Goal: Task Accomplishment & Management: Use online tool/utility

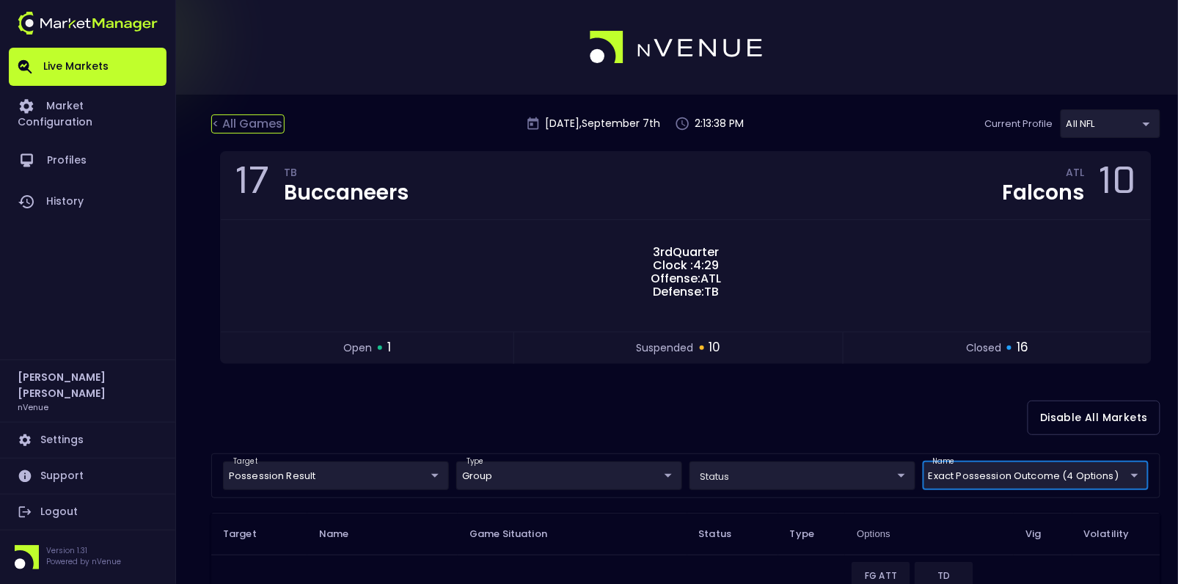
click at [227, 120] on div "< All Games" at bounding box center [247, 123] width 73 height 19
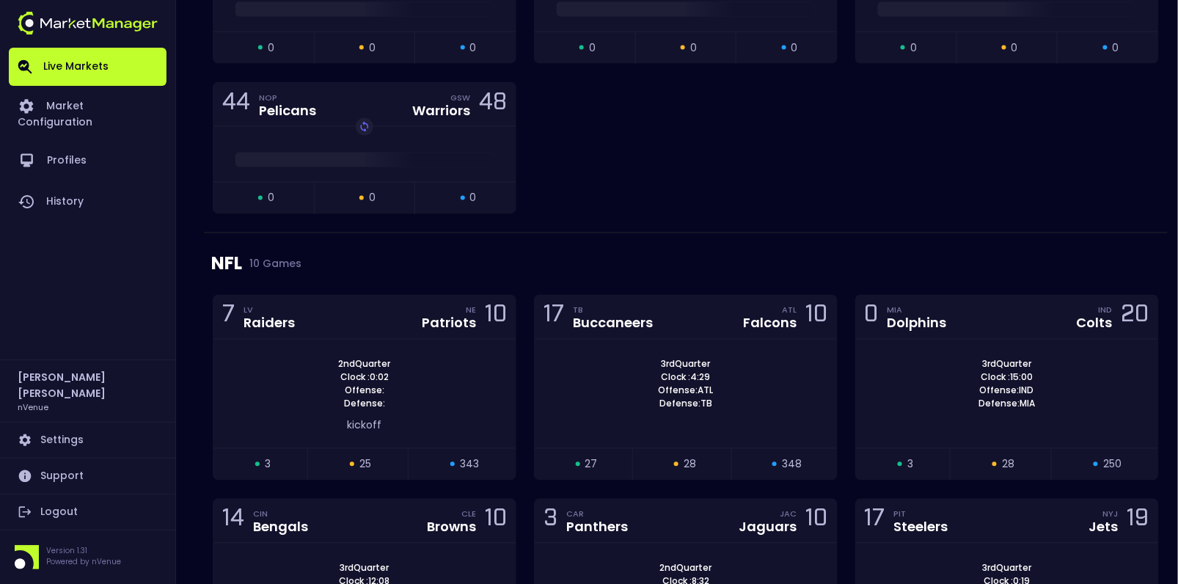
scroll to position [2525, 0]
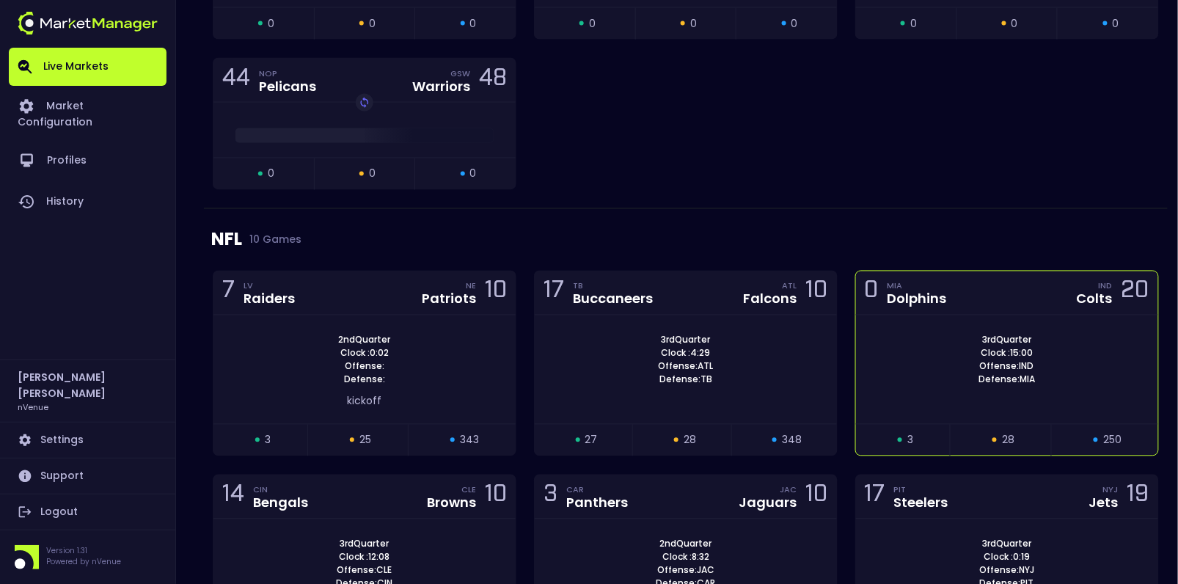
click at [941, 334] on div "3rd Quarter Clock : 15:00 Offense: IND Defense: MIA" at bounding box center [1007, 360] width 302 height 53
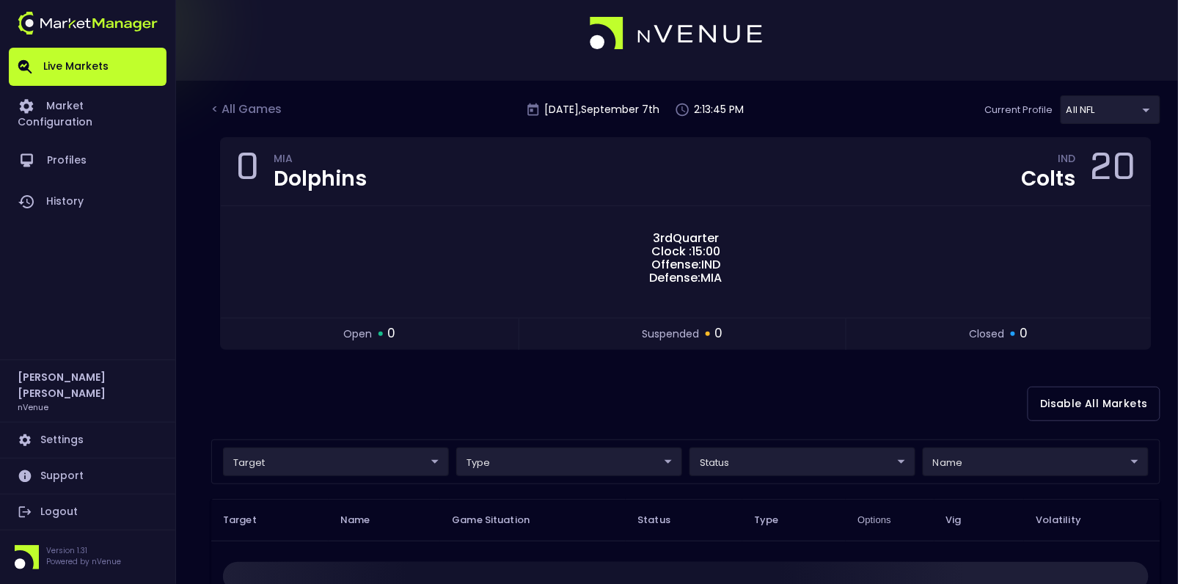
scroll to position [0, 0]
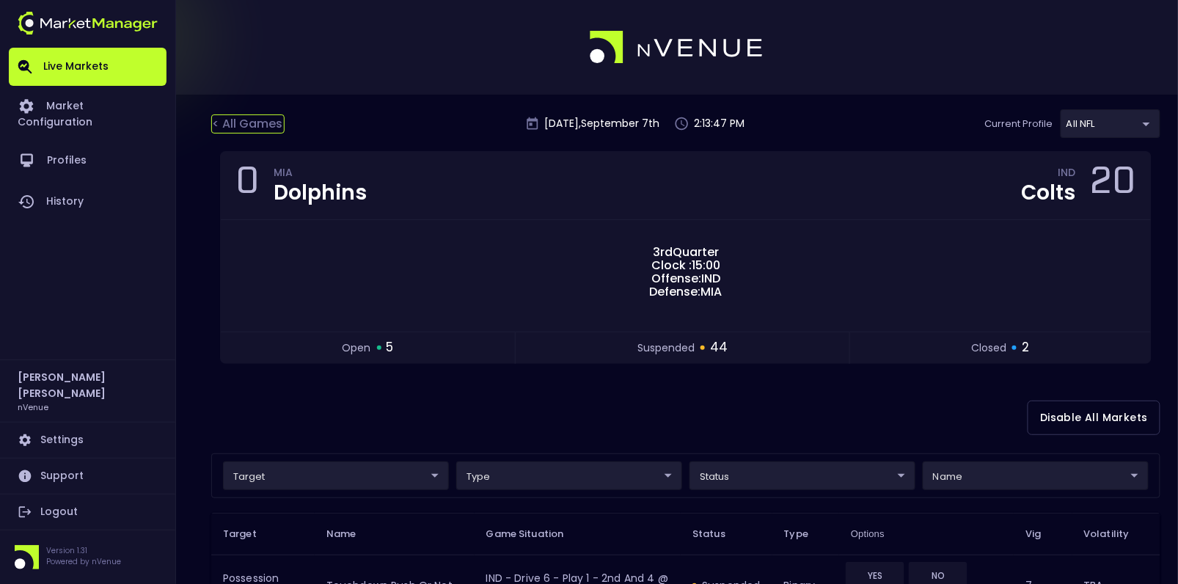
click at [258, 116] on div "< All Games" at bounding box center [247, 123] width 73 height 19
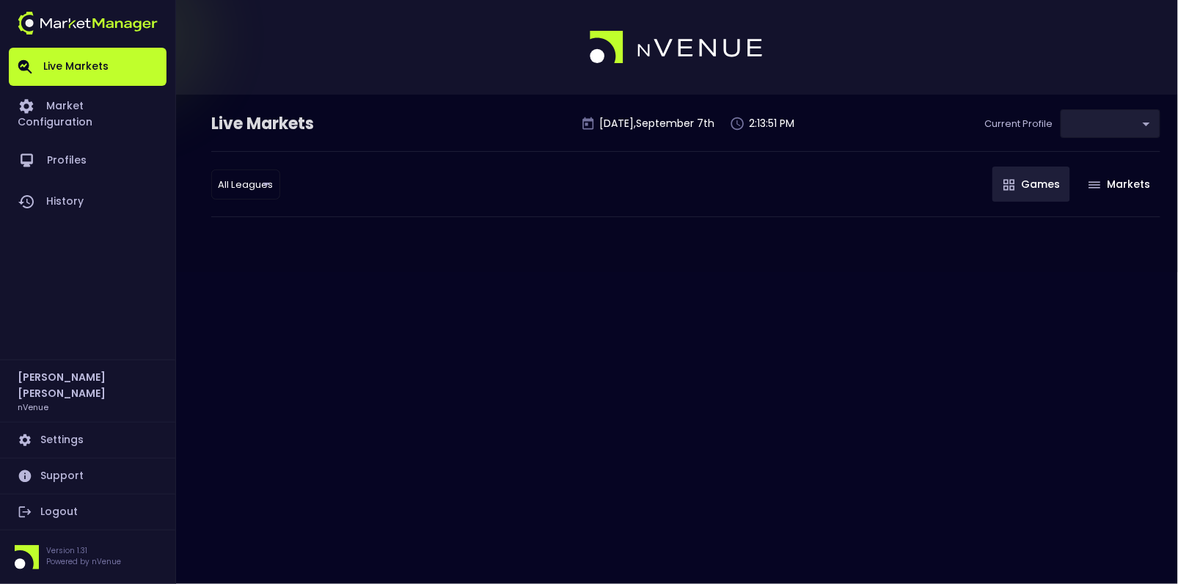
type input "9d8bad92-567c-44a6-ba12-e9bc101fa057"
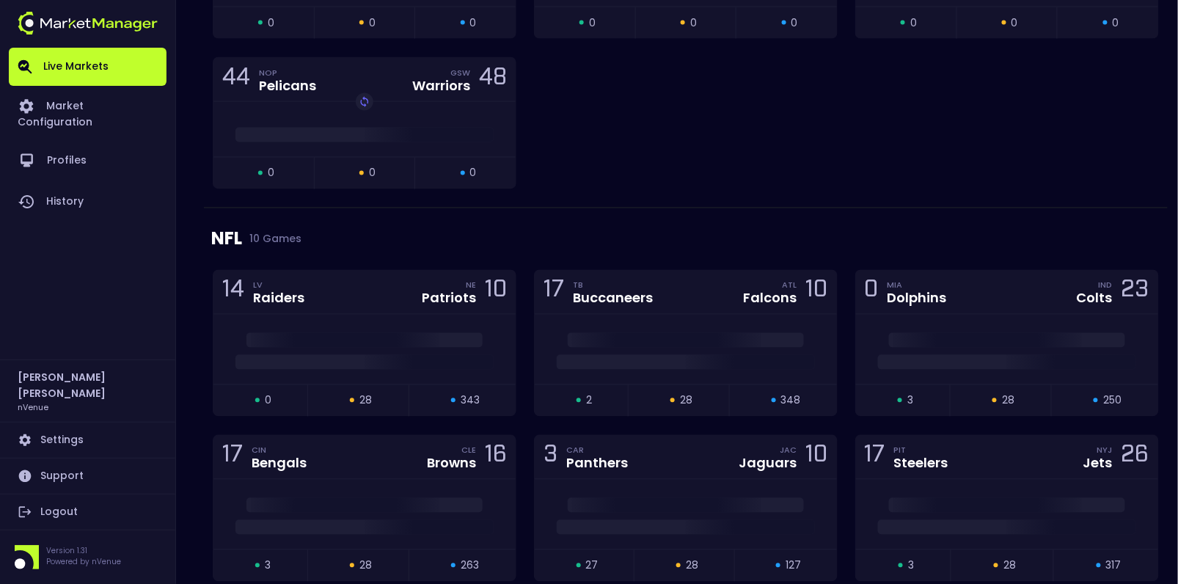
scroll to position [2539, 0]
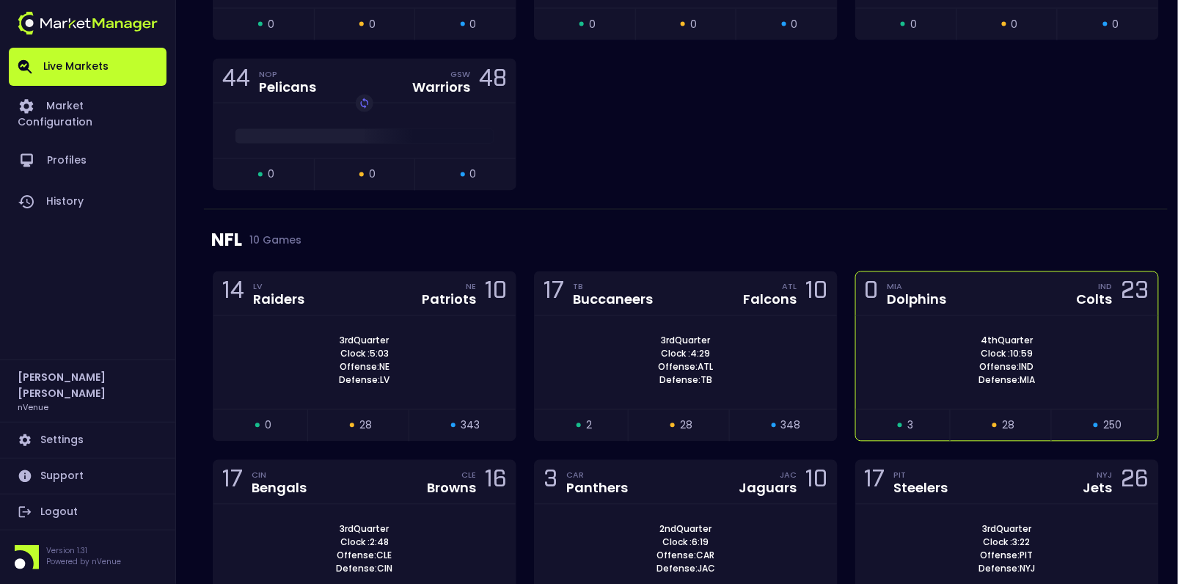
click at [1007, 272] on div "0 MIA Dolphins IND Colts 23" at bounding box center [1007, 294] width 302 height 44
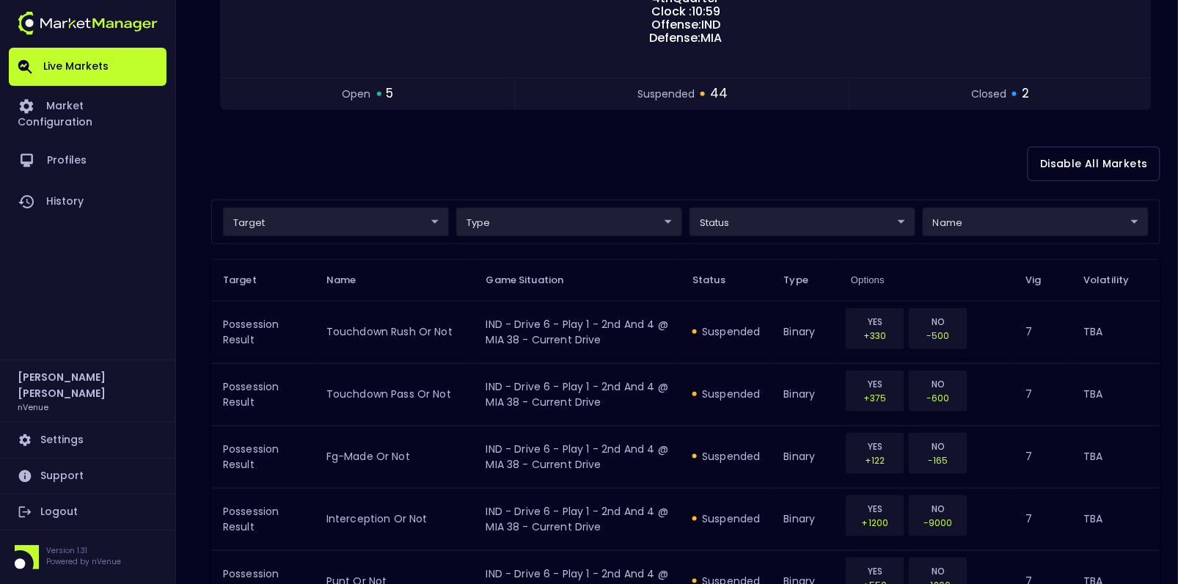
scroll to position [0, 0]
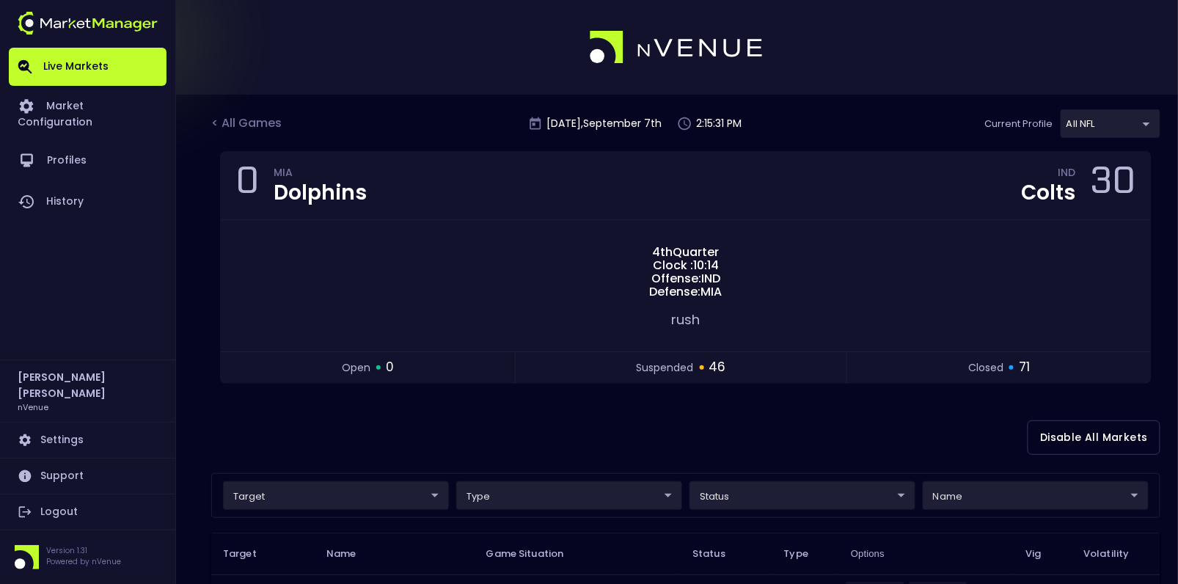
click at [263, 109] on div "< All Games Sunday , September 7 th 2:15:31 PM Current Profile All NFL 9d8bad92…" at bounding box center [685, 130] width 949 height 42
click at [254, 120] on div "< All Games" at bounding box center [247, 123] width 73 height 19
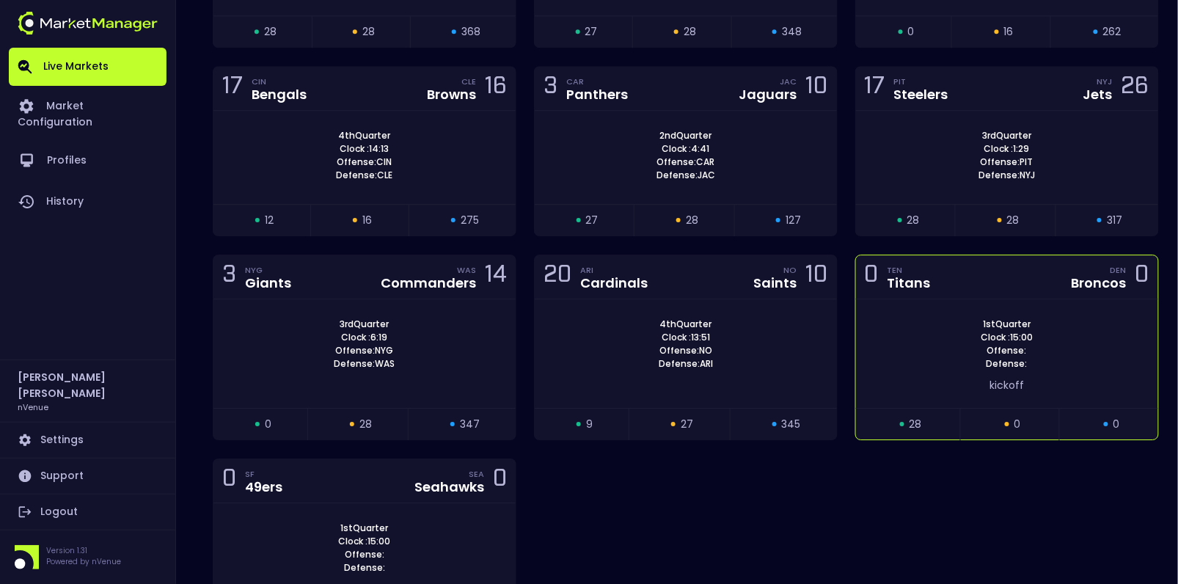
scroll to position [3109, 0]
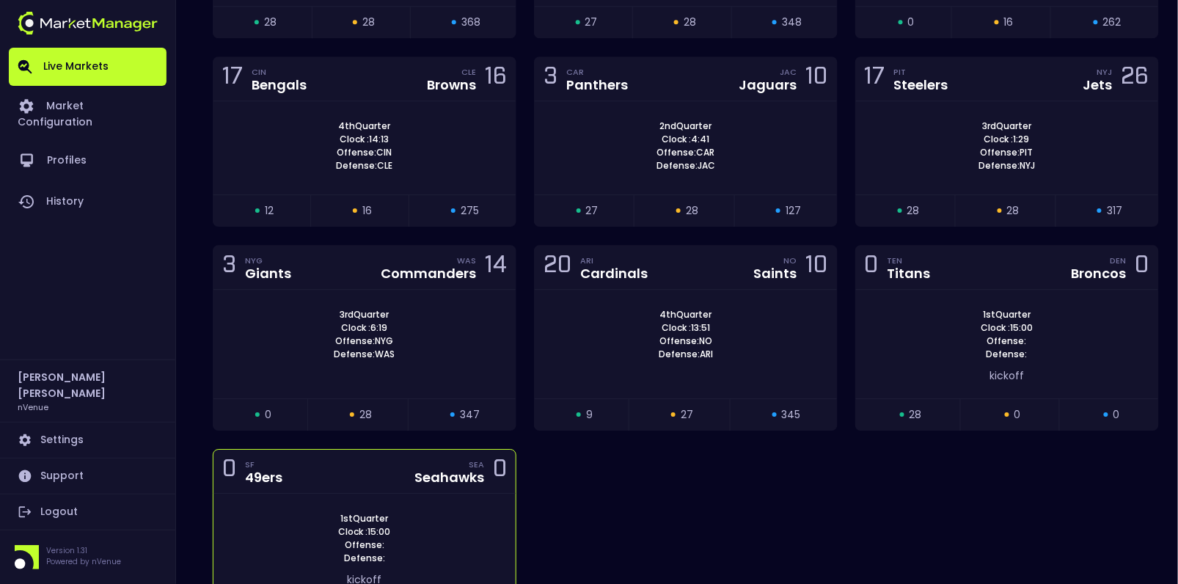
click at [395, 512] on div "1st Quarter Clock : 15:00 Offense: Defense:" at bounding box center [365, 538] width 302 height 53
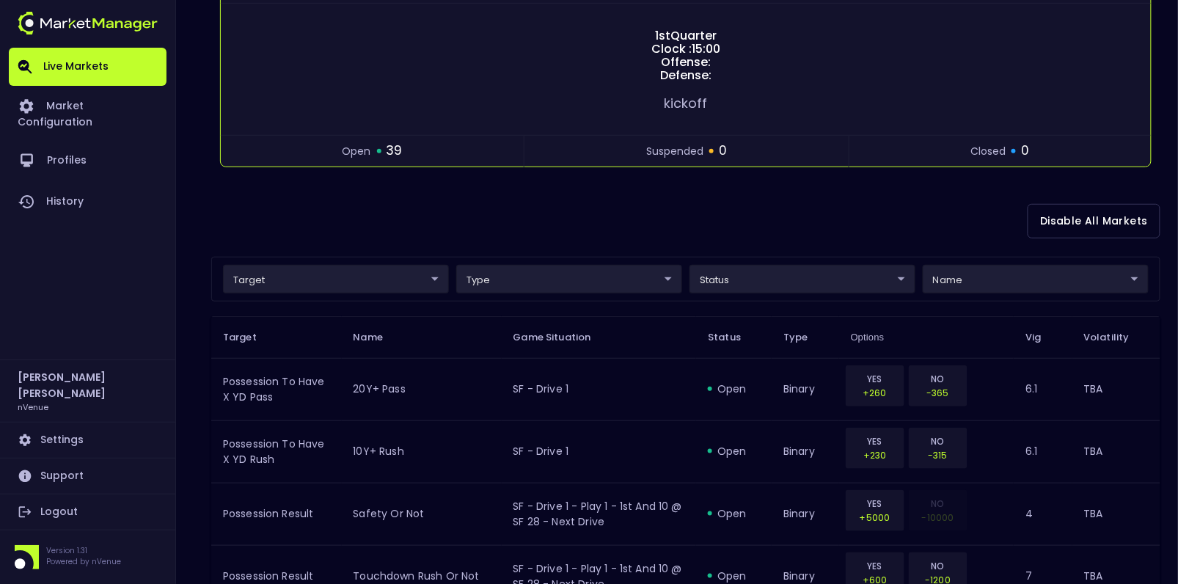
scroll to position [0, 0]
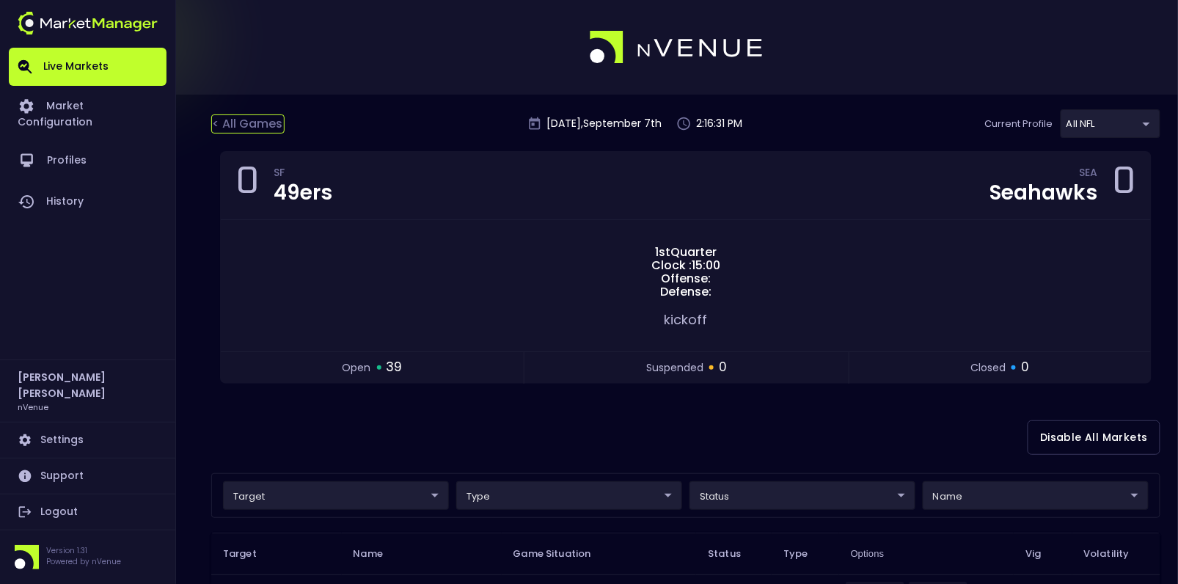
click at [249, 124] on div "< All Games" at bounding box center [247, 123] width 73 height 19
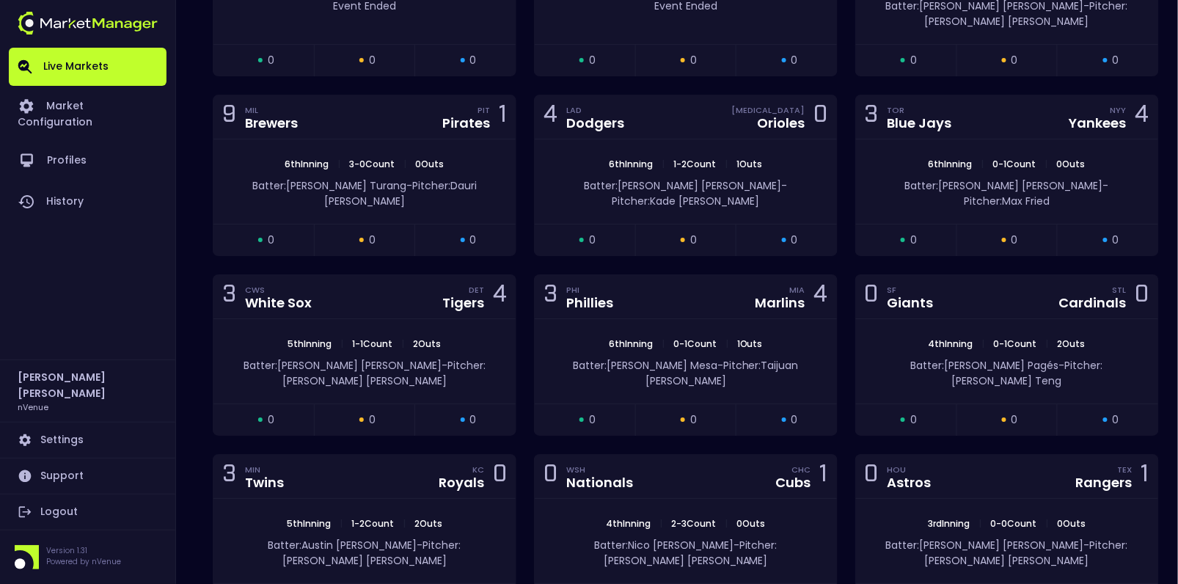
scroll to position [1544, 0]
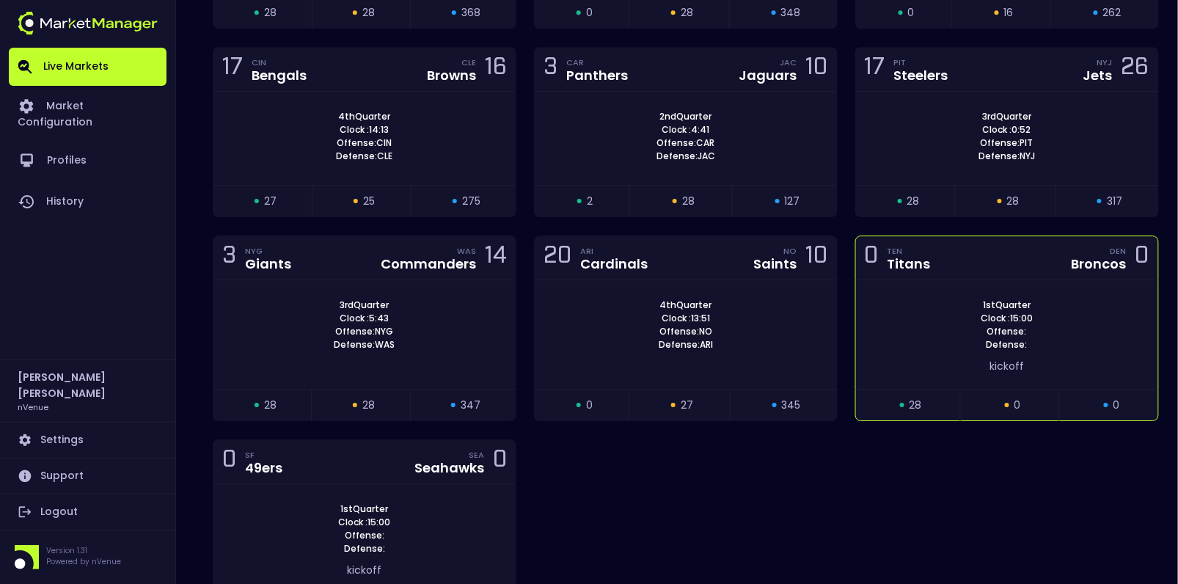
click at [943, 299] on div "1st Quarter Clock : 15:00 Offense: Defense:" at bounding box center [1007, 325] width 302 height 53
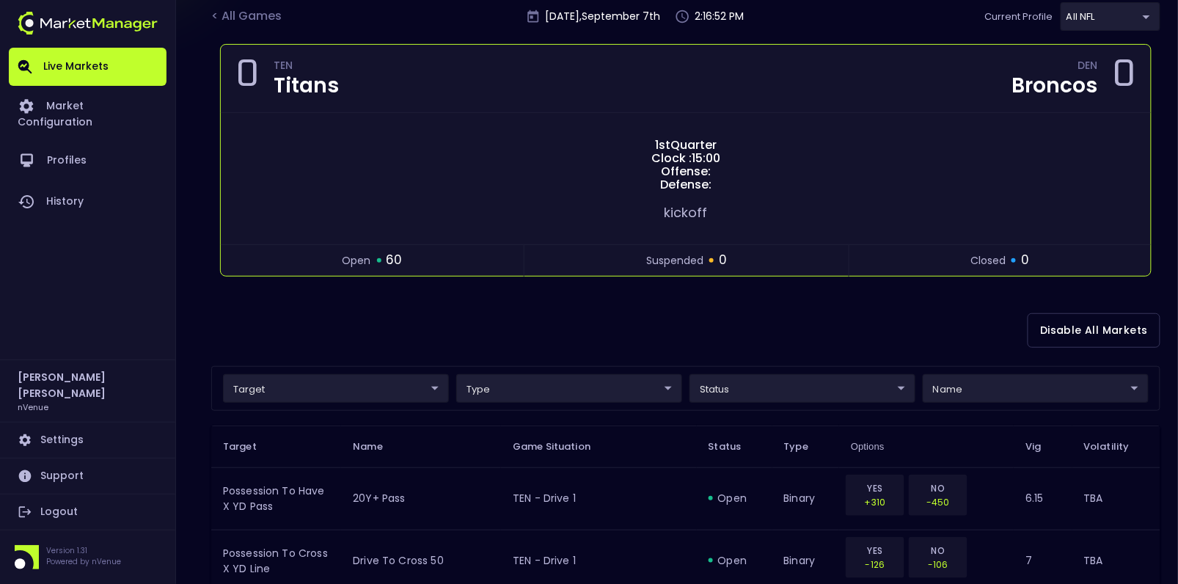
scroll to position [0, 0]
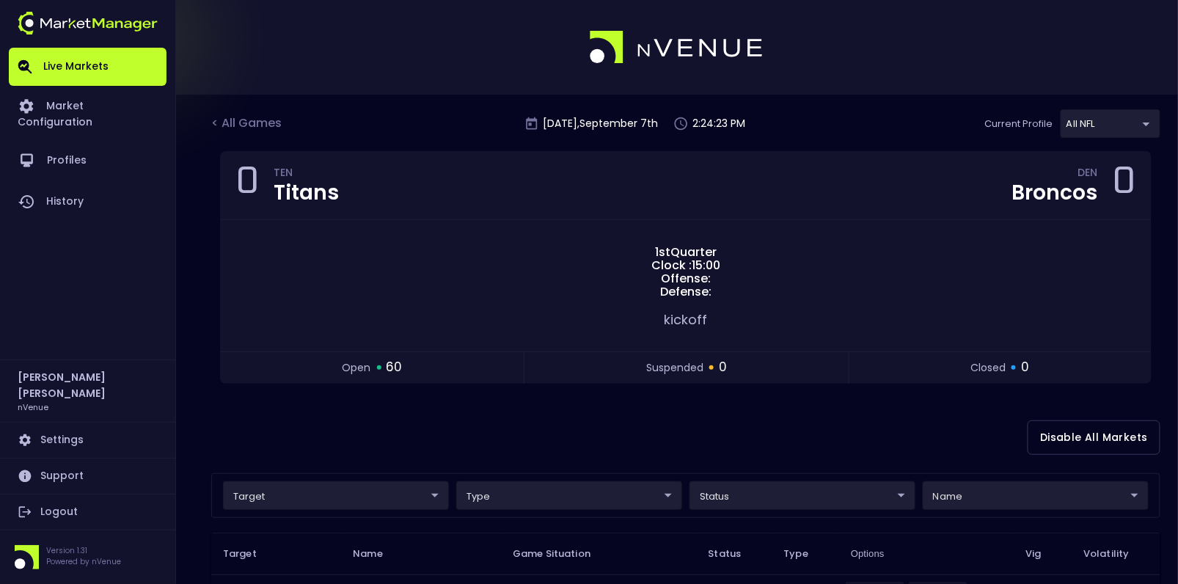
click at [261, 113] on div "< All Games Sunday , September 7 th 2:24:23 PM Current Profile All NFL 9d8bad92…" at bounding box center [685, 130] width 949 height 42
click at [261, 120] on div "< All Games" at bounding box center [247, 123] width 73 height 19
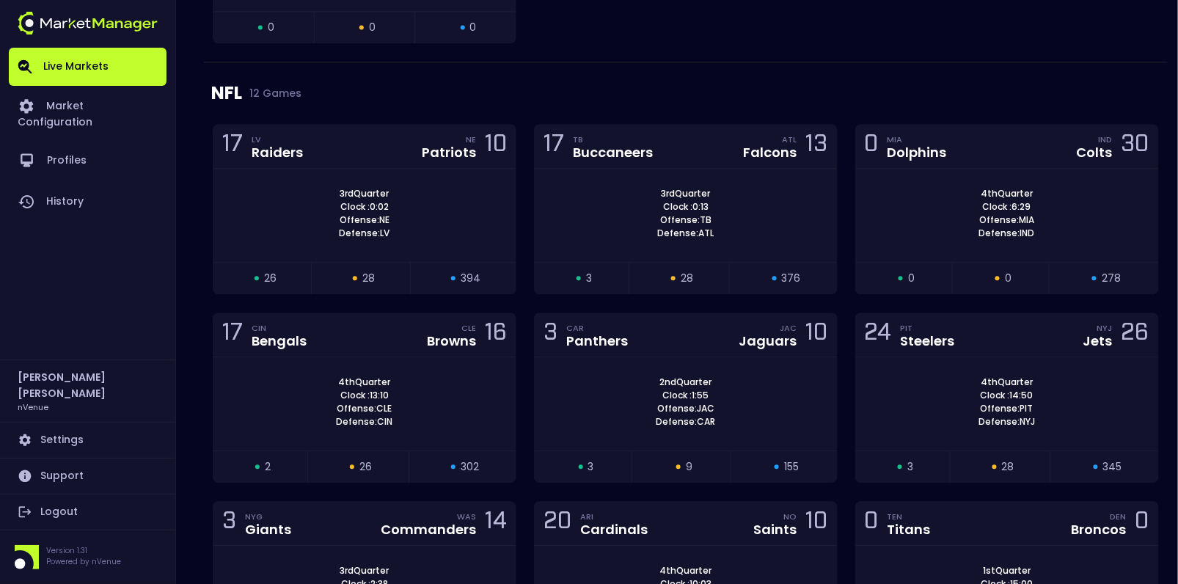
scroll to position [2839, 0]
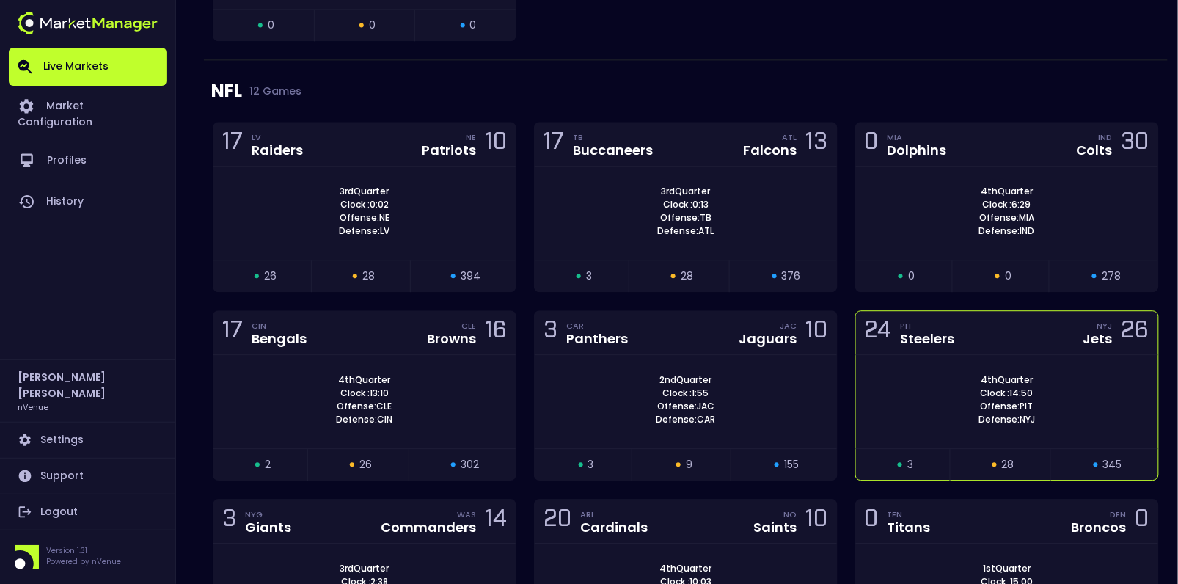
click at [930, 311] on div "24 PIT Steelers NYJ Jets 26" at bounding box center [1007, 333] width 302 height 44
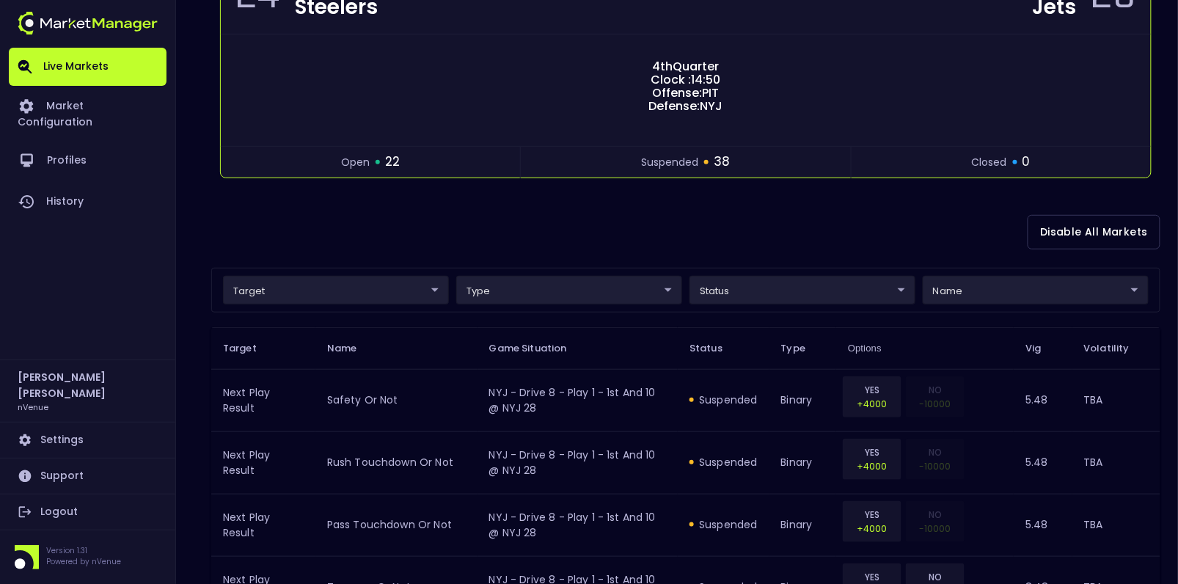
scroll to position [246, 0]
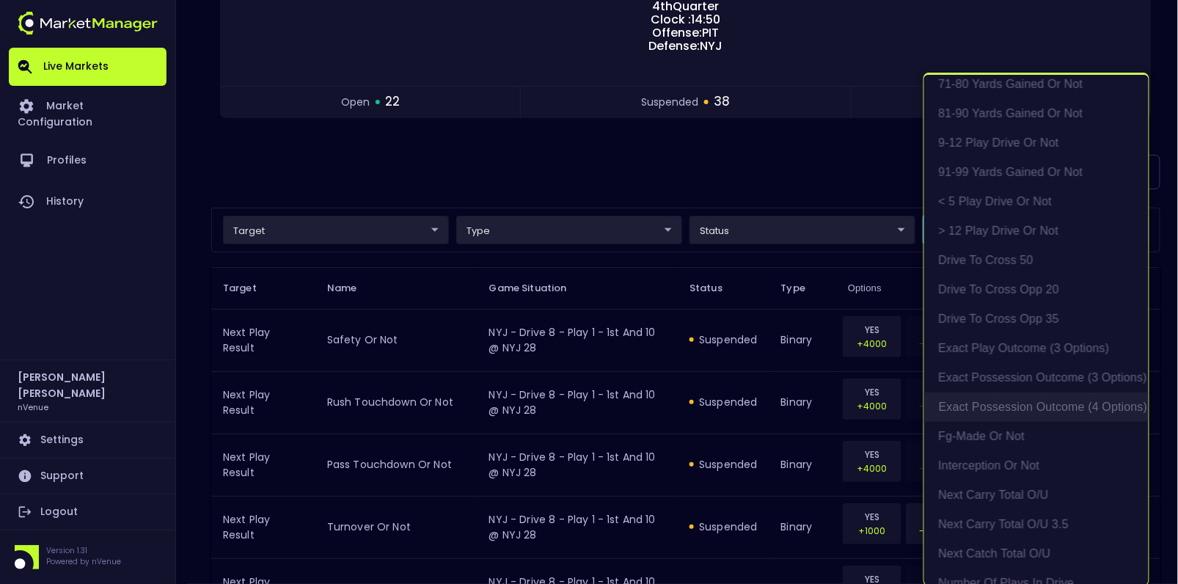
click at [1022, 411] on li "exact possession outcome (4 options)" at bounding box center [1036, 407] width 225 height 29
type input "Possession Result"
type input "group"
type input "exact possession outcome (4 options)"
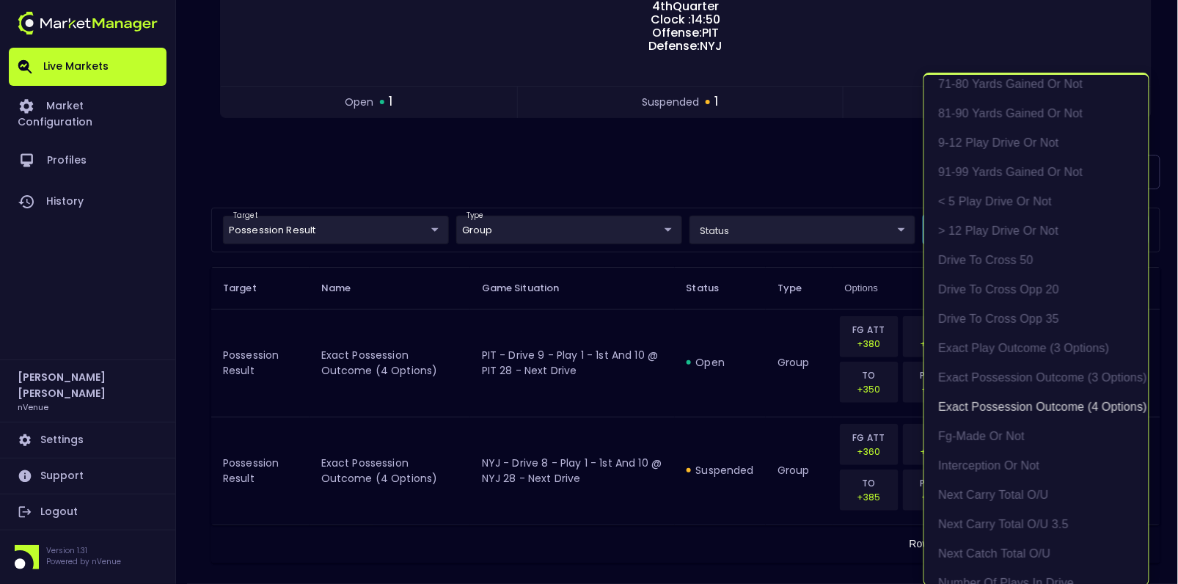
click at [758, 173] on div at bounding box center [589, 292] width 1178 height 584
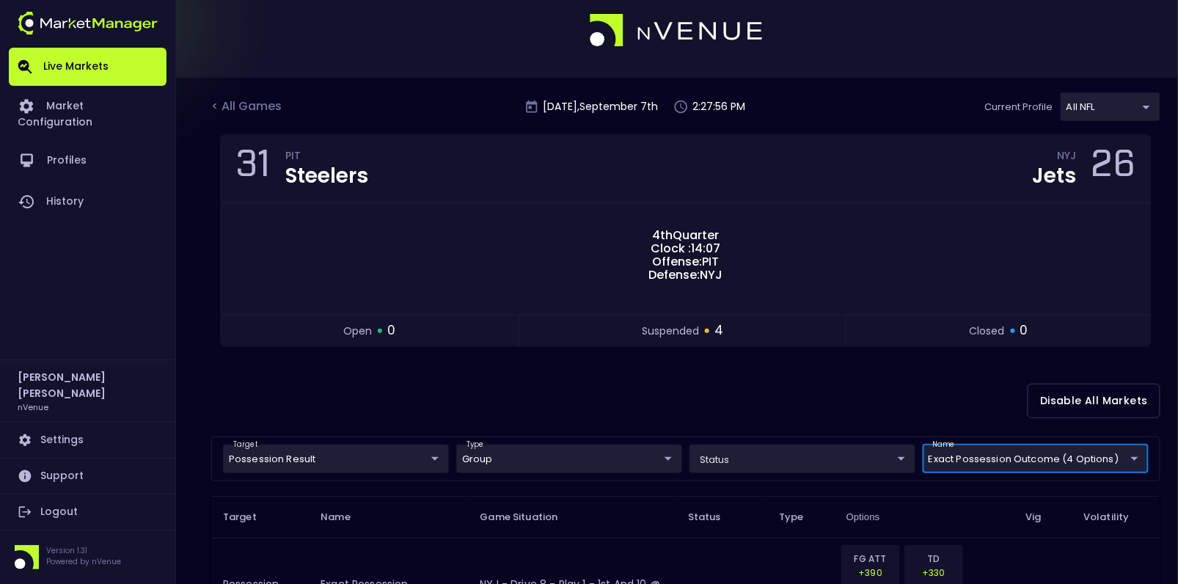
scroll to position [0, 0]
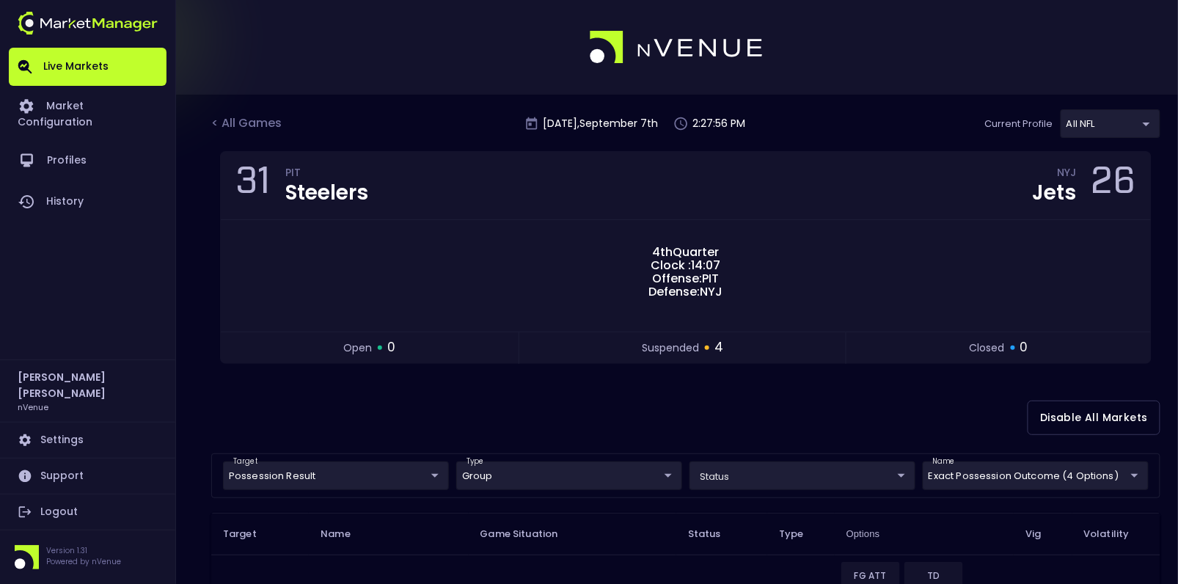
click at [408, 441] on div "Disable All Markets" at bounding box center [685, 417] width 949 height 71
click at [244, 125] on div "< All Games" at bounding box center [247, 123] width 73 height 19
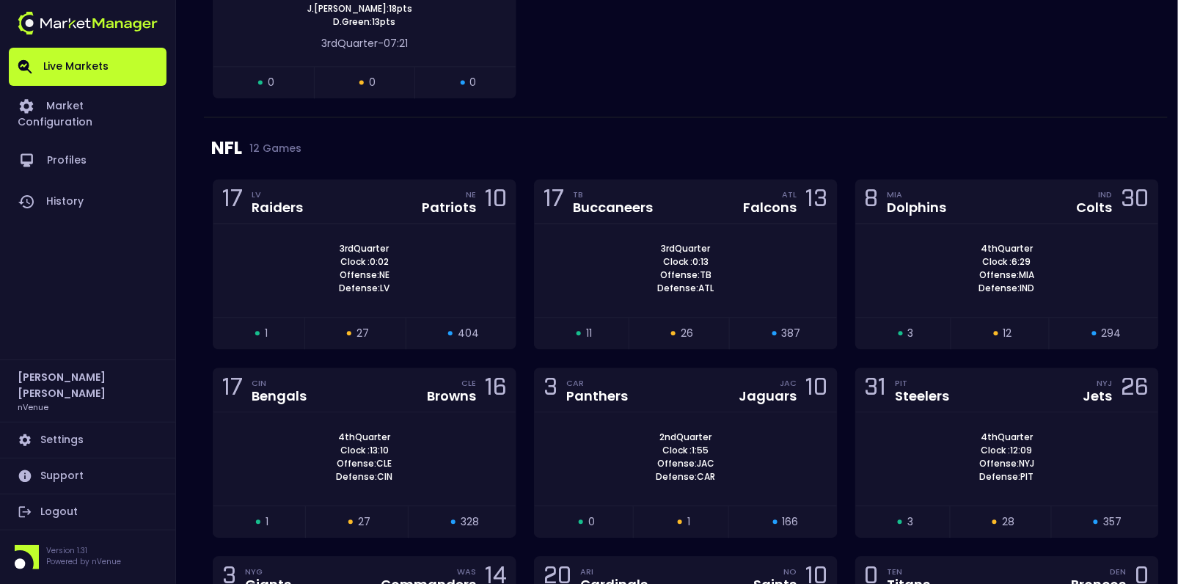
scroll to position [2787, 0]
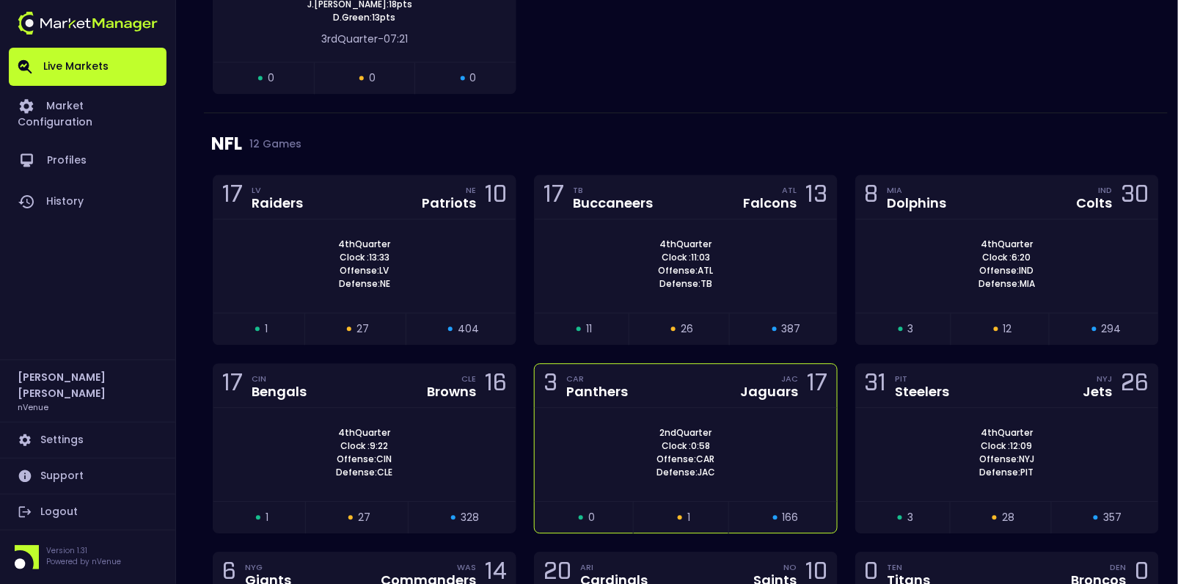
click at [618, 385] on div "Panthers" at bounding box center [597, 391] width 62 height 13
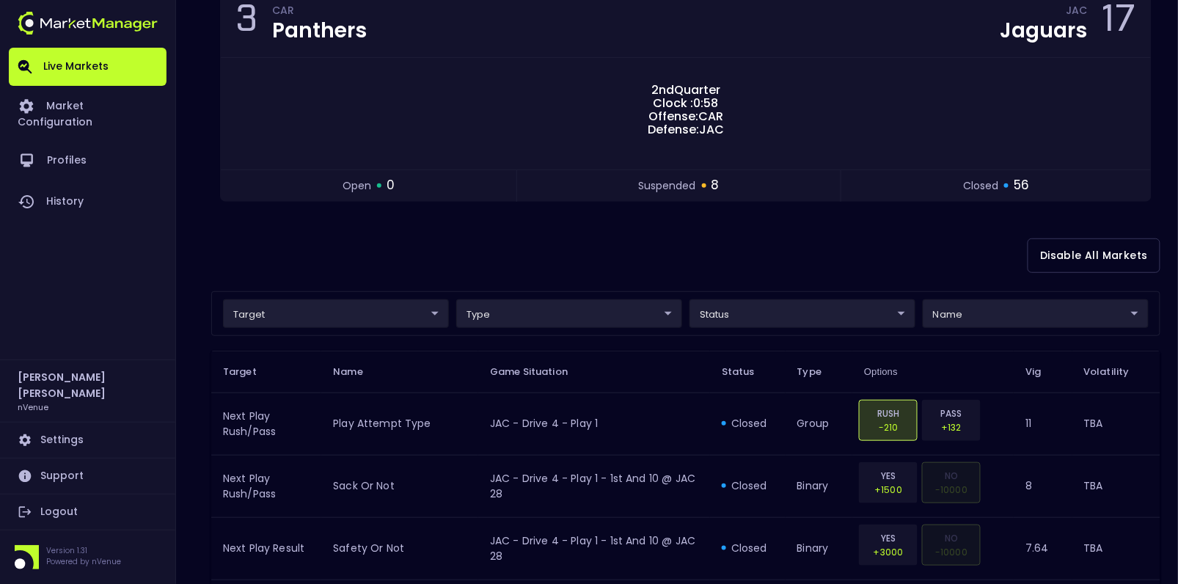
scroll to position [161, 0]
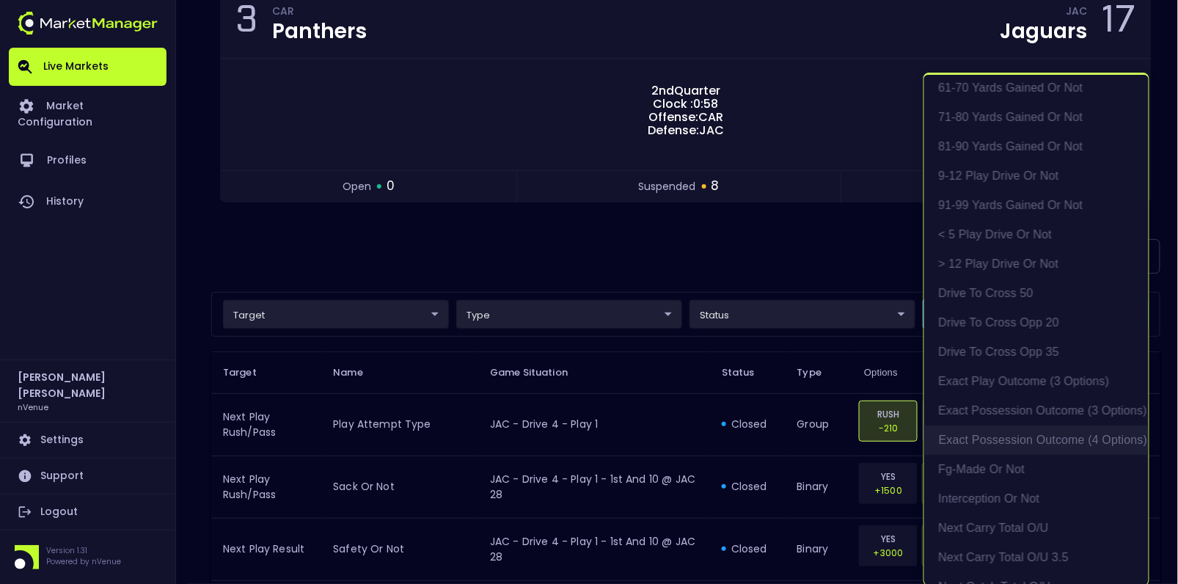
click at [1010, 441] on li "exact possession outcome (4 options)" at bounding box center [1036, 440] width 225 height 29
type input "Possession Result"
type input "group"
type input "exact possession outcome (4 options)"
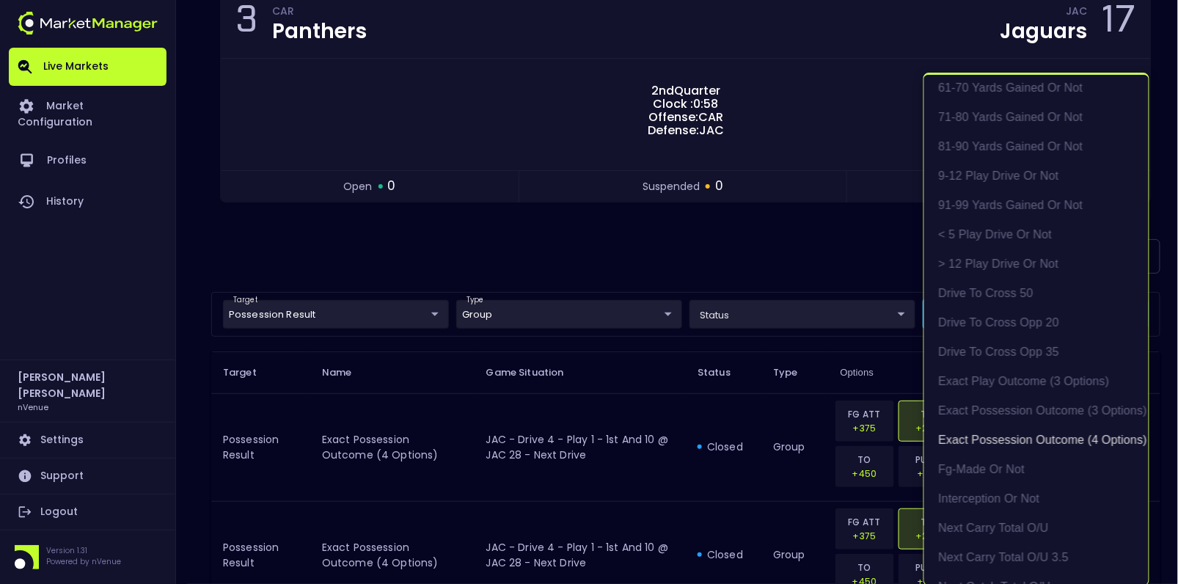
click at [734, 263] on div at bounding box center [589, 292] width 1178 height 584
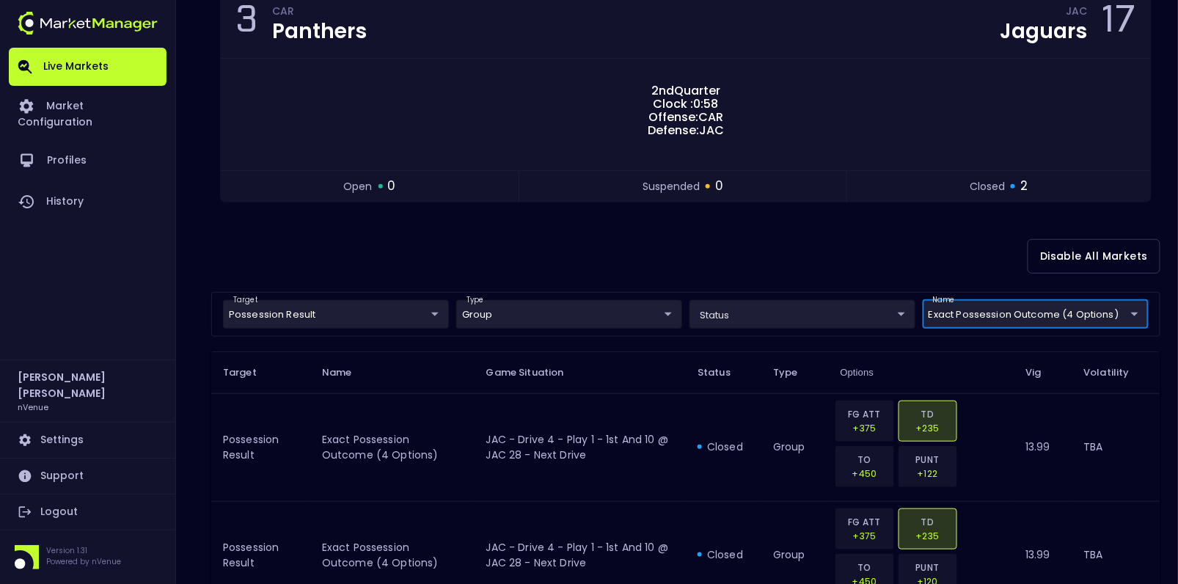
scroll to position [255, 0]
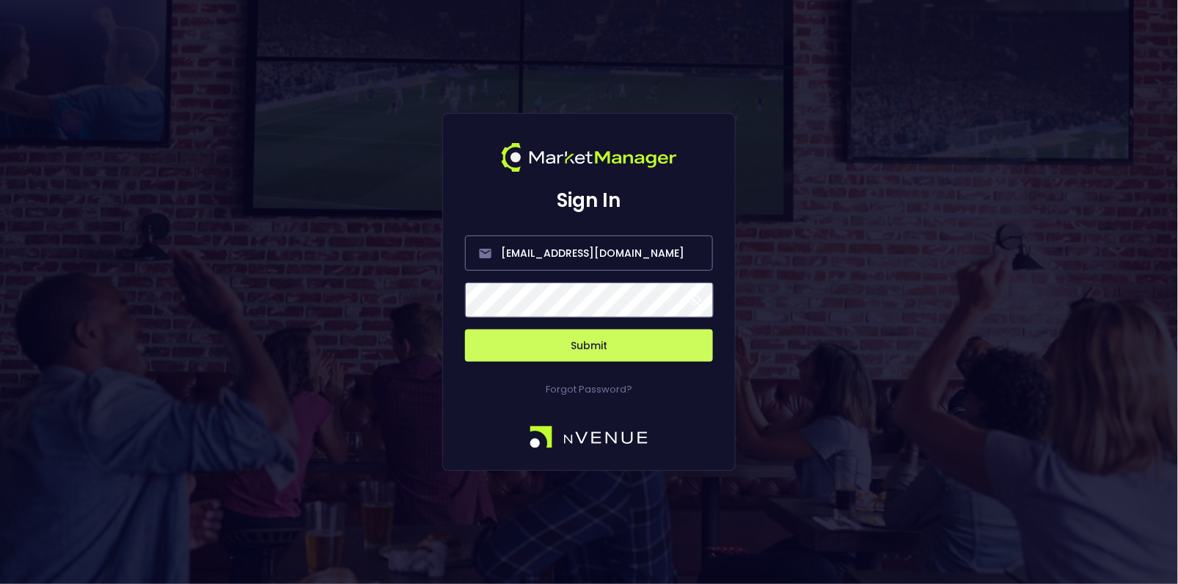
click at [576, 354] on button "Submit" at bounding box center [589, 345] width 248 height 32
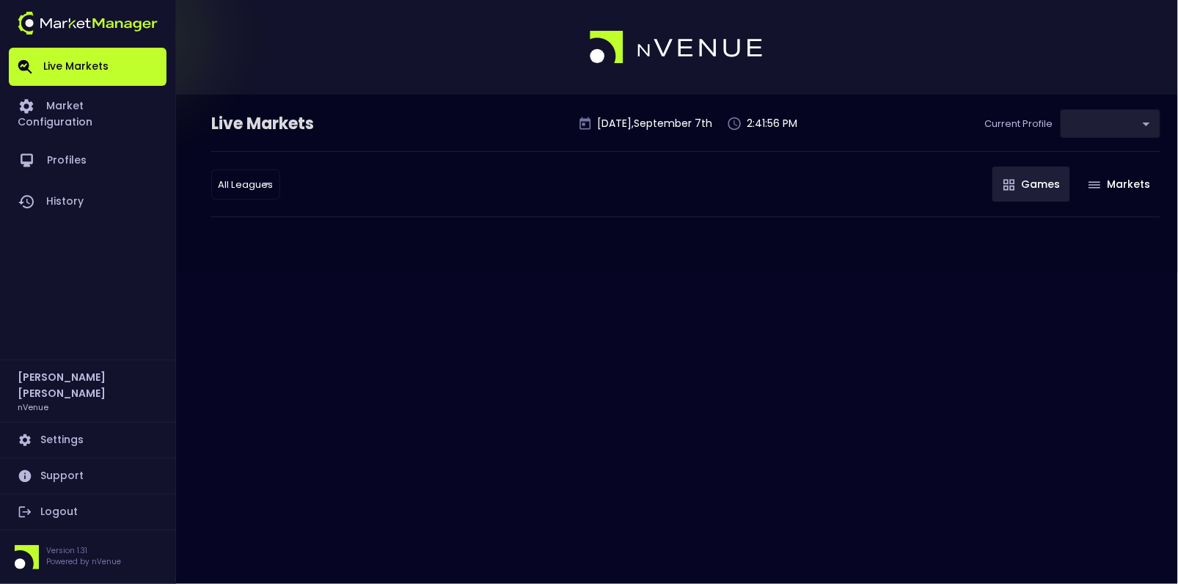
type input "9d8bad92-567c-44a6-ba12-e9bc101fa057"
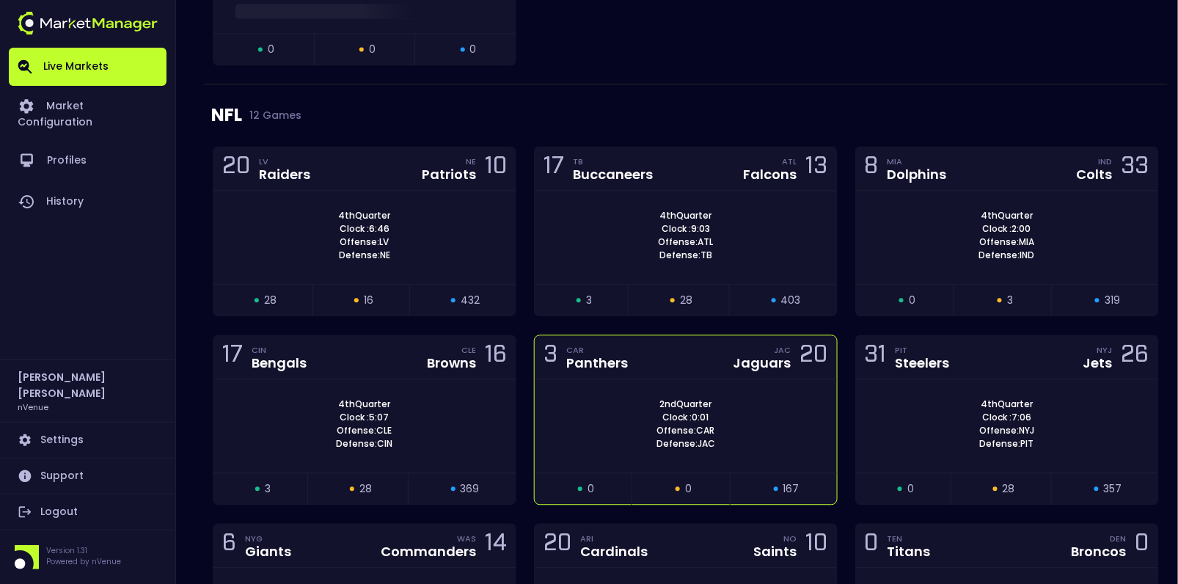
click at [592, 359] on div "Panthers" at bounding box center [597, 363] width 62 height 13
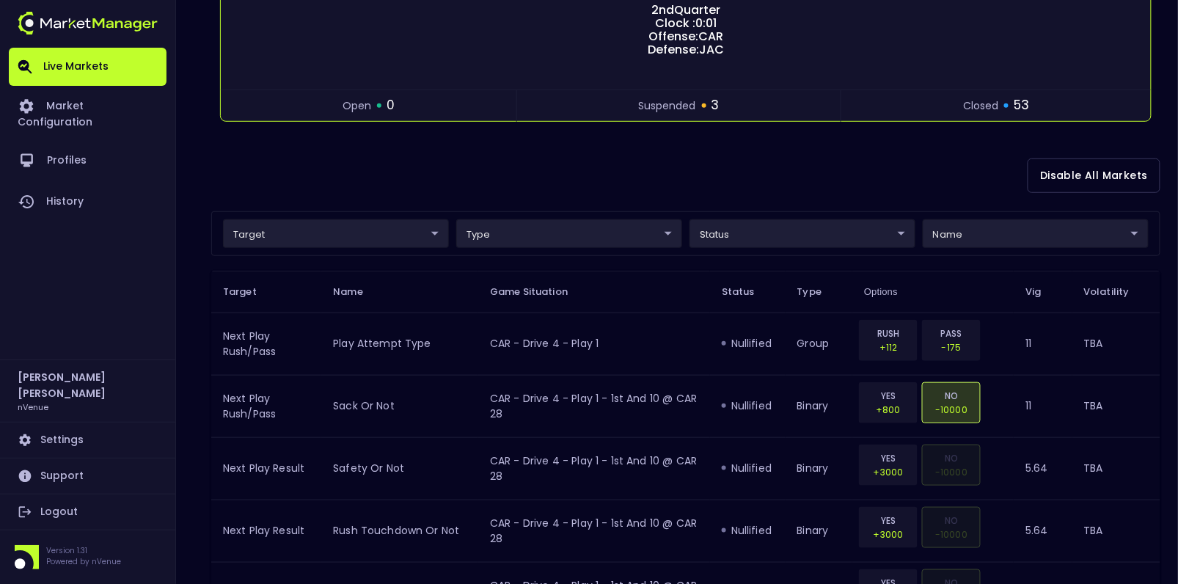
scroll to position [241, 0]
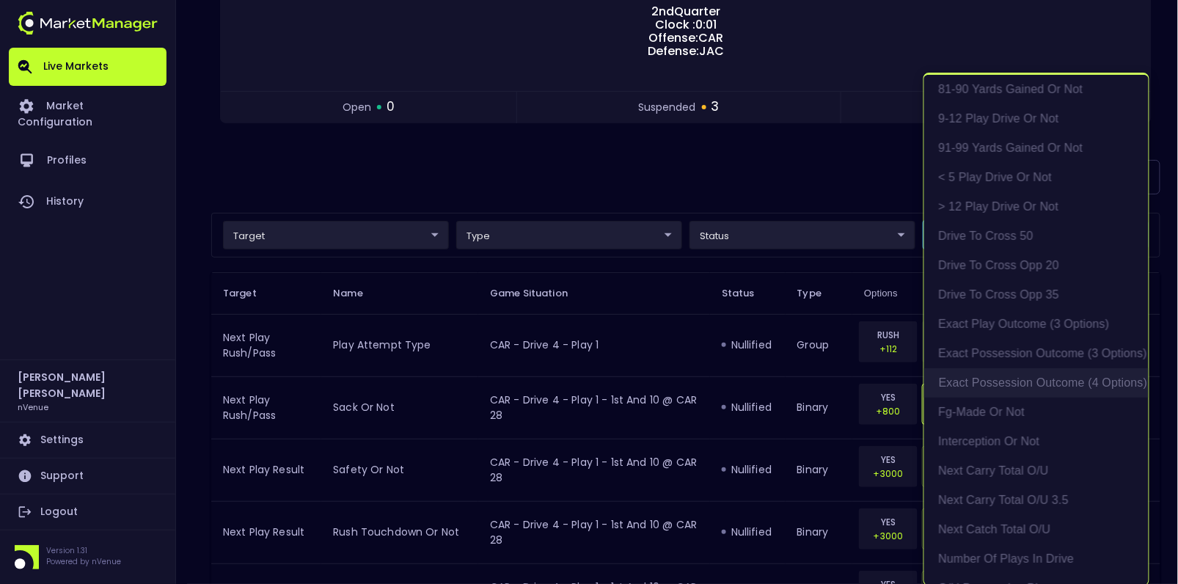
click at [1032, 384] on li "exact possession outcome (4 options)" at bounding box center [1036, 382] width 225 height 29
type input "Possession Result"
type input "group"
type input "exact possession outcome (4 options)"
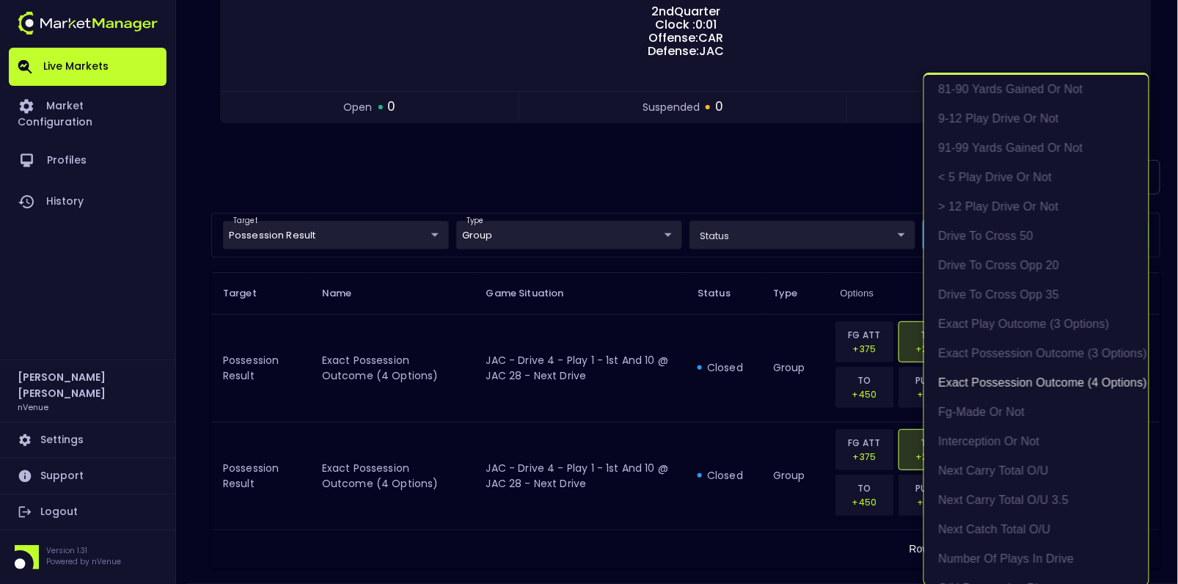
scroll to position [1, 0]
click at [682, 348] on div at bounding box center [589, 292] width 1178 height 584
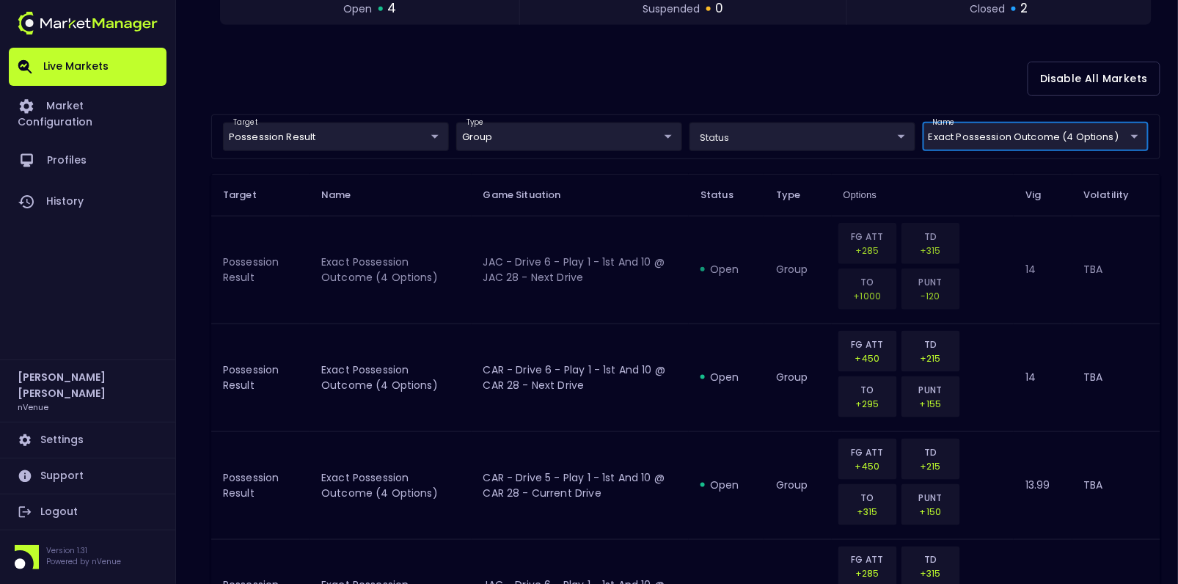
scroll to position [338, 0]
click at [1007, 138] on body "Live Markets Market Configuration Profiles History Hayden Martin nVenue Setting…" at bounding box center [589, 300] width 1178 height 1276
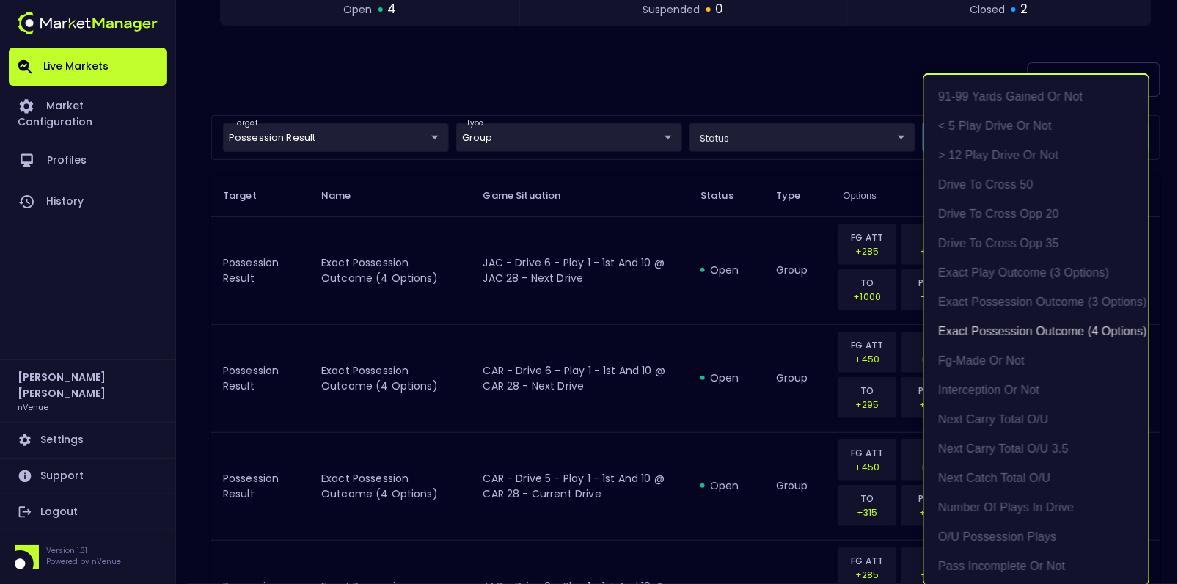
scroll to position [1, 0]
click at [699, 298] on div at bounding box center [589, 292] width 1178 height 584
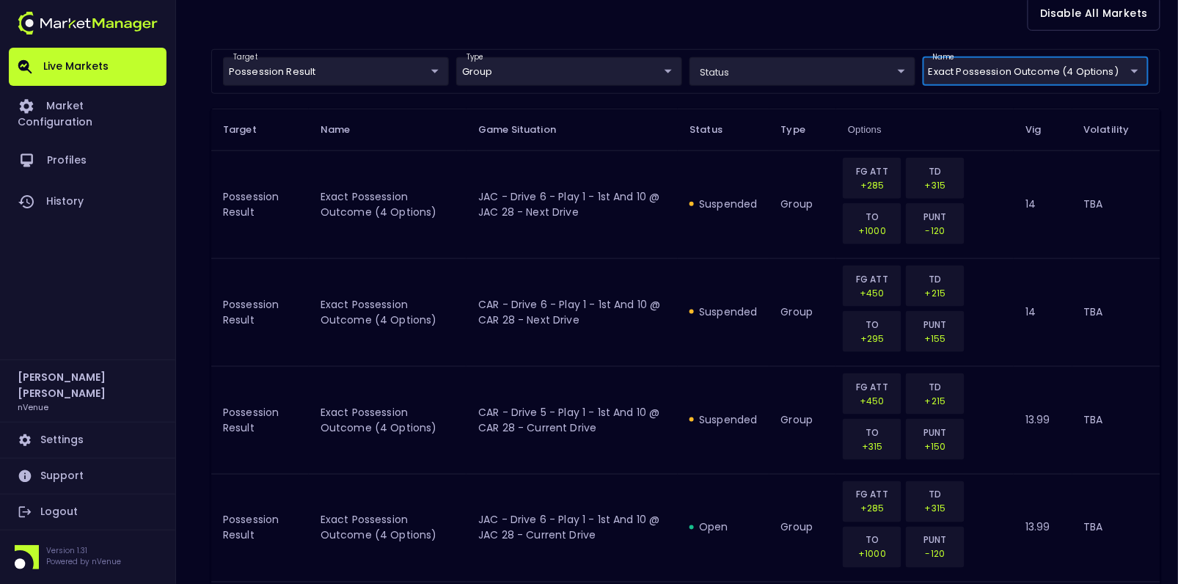
scroll to position [0, 0]
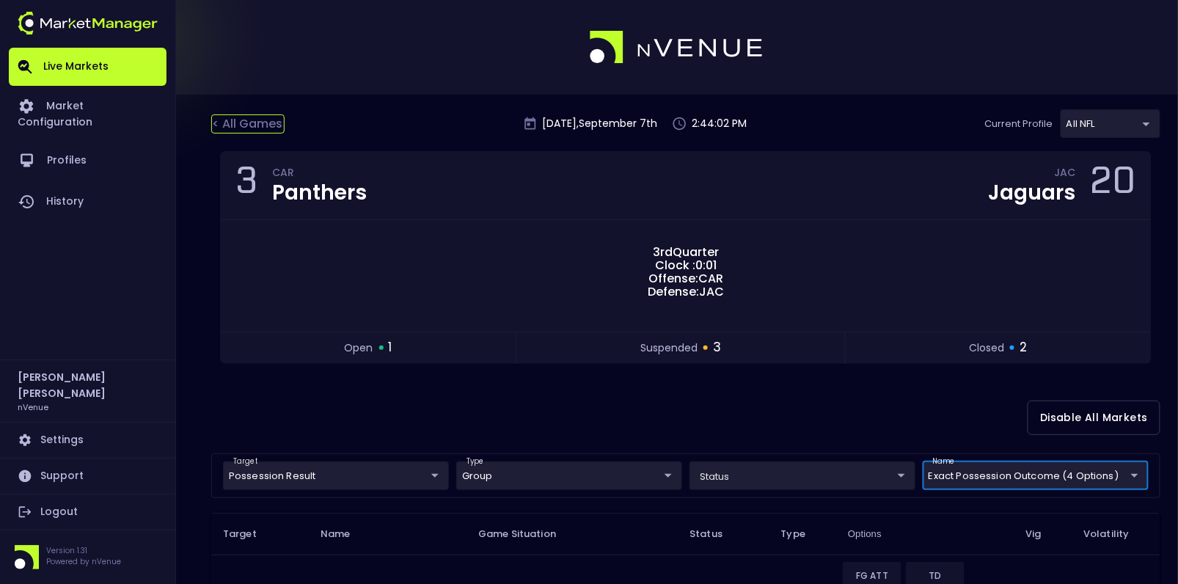
click at [256, 125] on div "< All Games" at bounding box center [247, 123] width 73 height 19
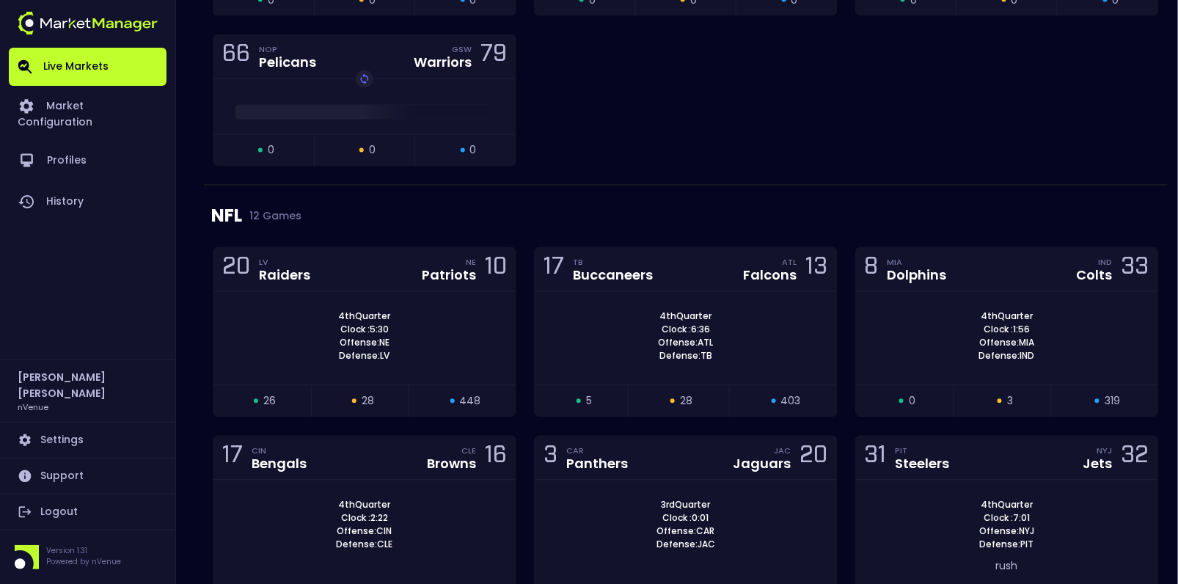
scroll to position [2630, 0]
click at [680, 481] on div "3rd Quarter Clock : 0:01 Offense: CAR Defense: JAC" at bounding box center [686, 535] width 302 height 109
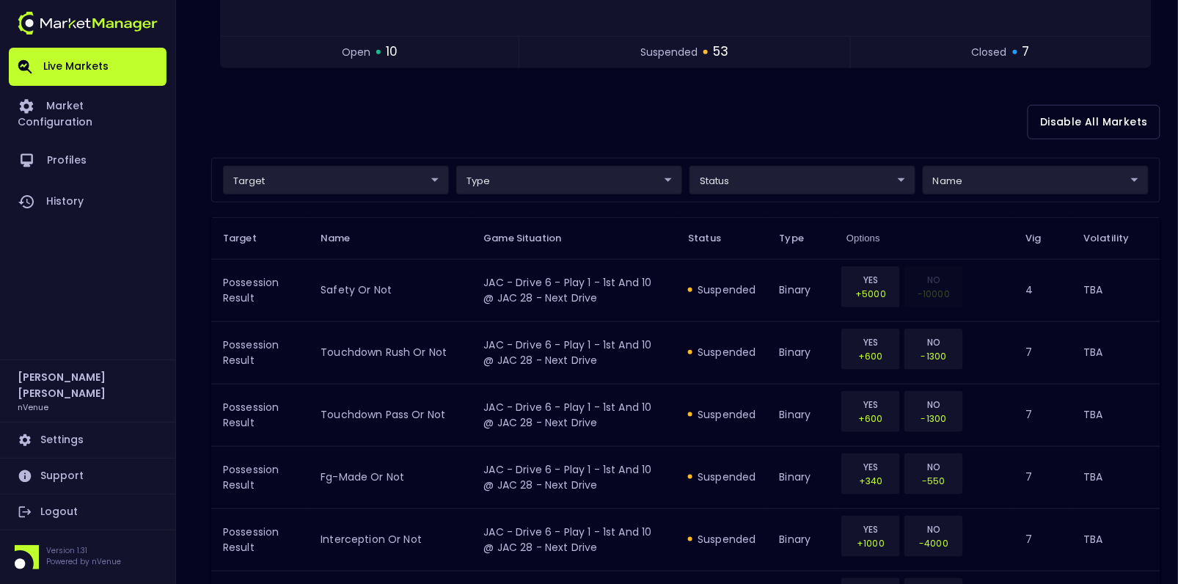
scroll to position [305, 0]
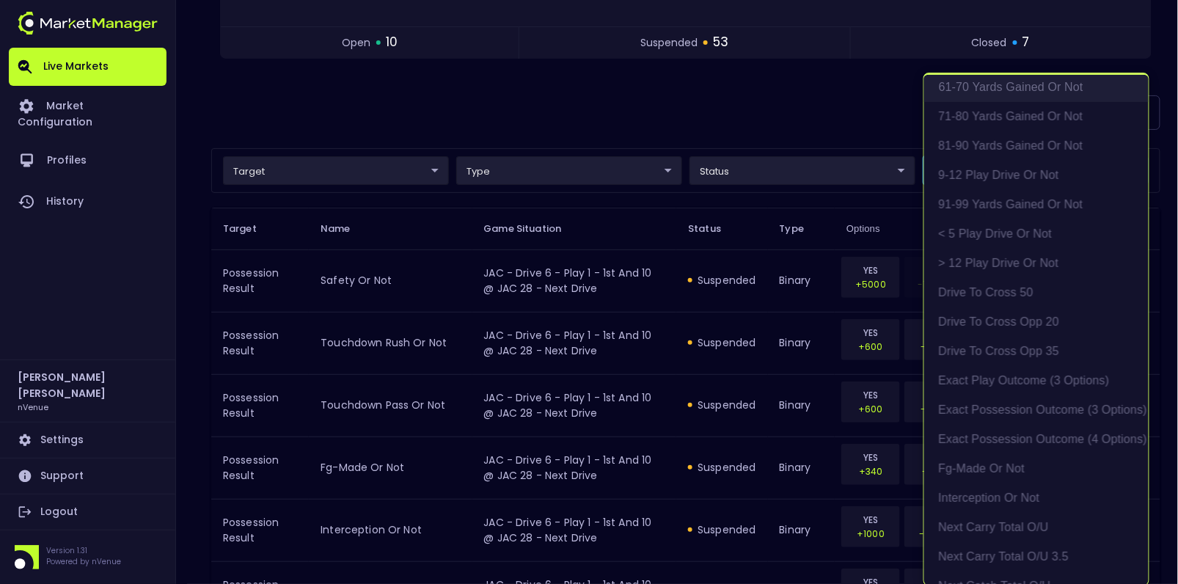
scroll to position [273, 0]
click at [1030, 438] on li "exact possession outcome (4 options)" at bounding box center [1036, 438] width 225 height 29
type input "Possession Result"
type input "group"
type input "exact possession outcome (4 options)"
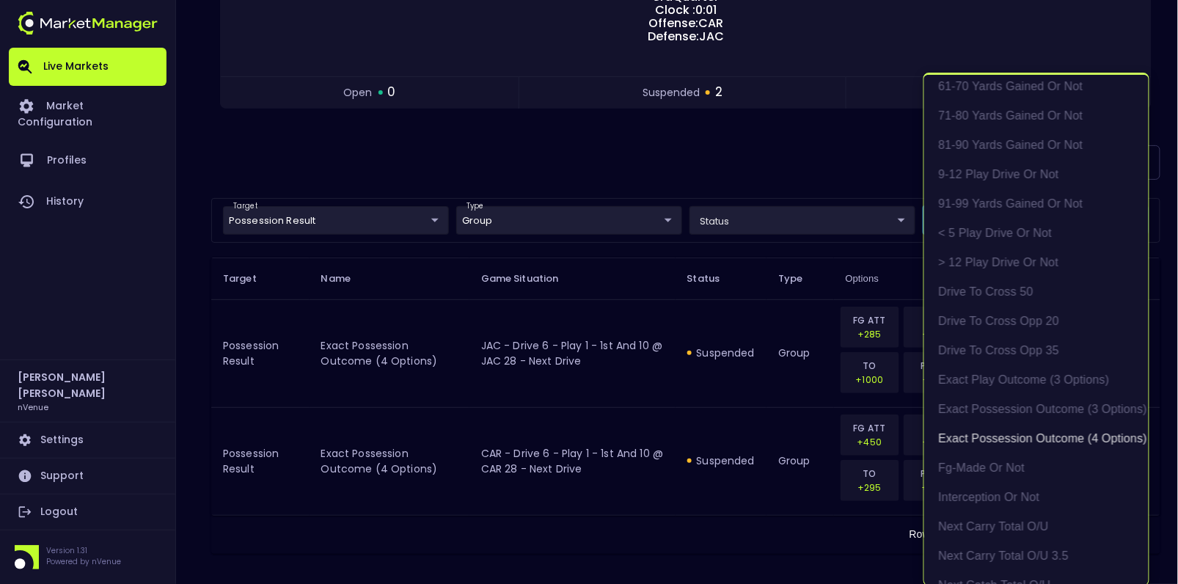
scroll to position [1, 0]
click at [833, 405] on div at bounding box center [589, 292] width 1178 height 584
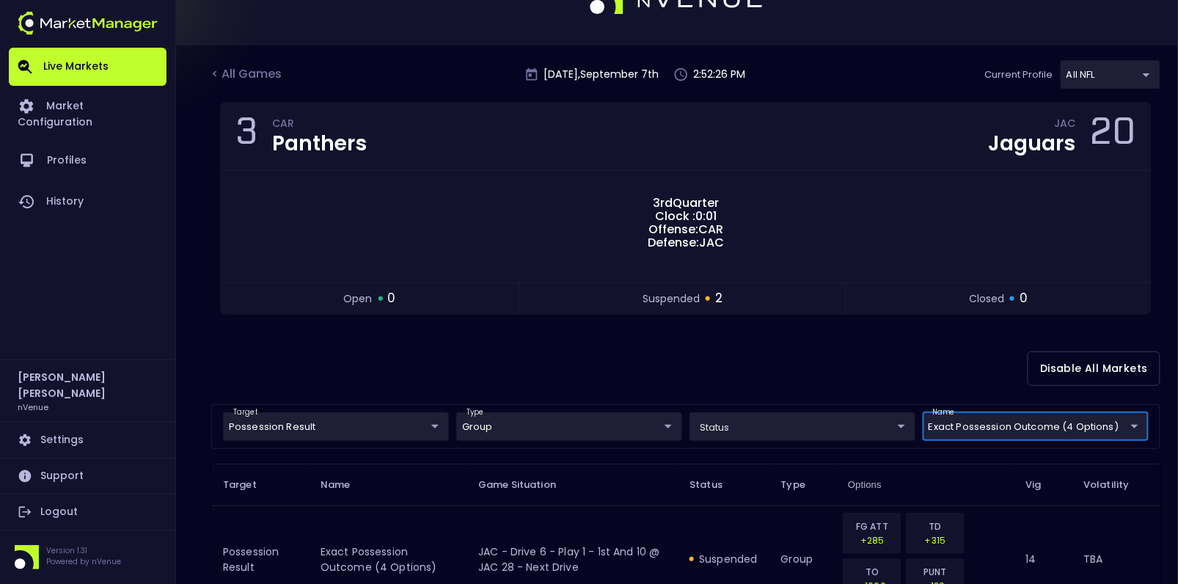
scroll to position [0, 0]
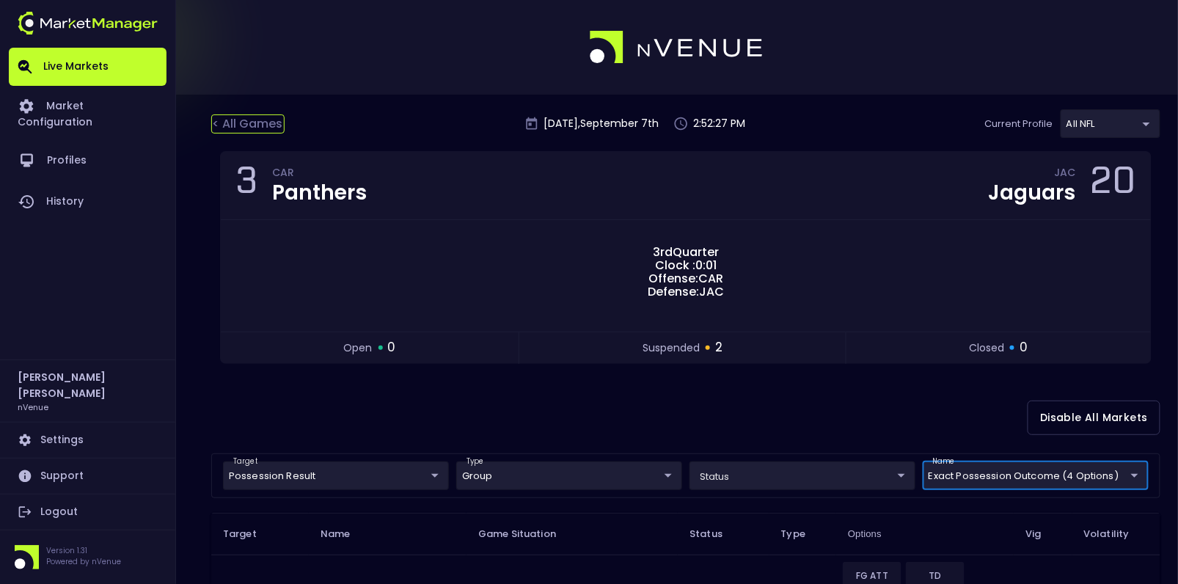
click at [244, 120] on div "< All Games" at bounding box center [247, 123] width 73 height 19
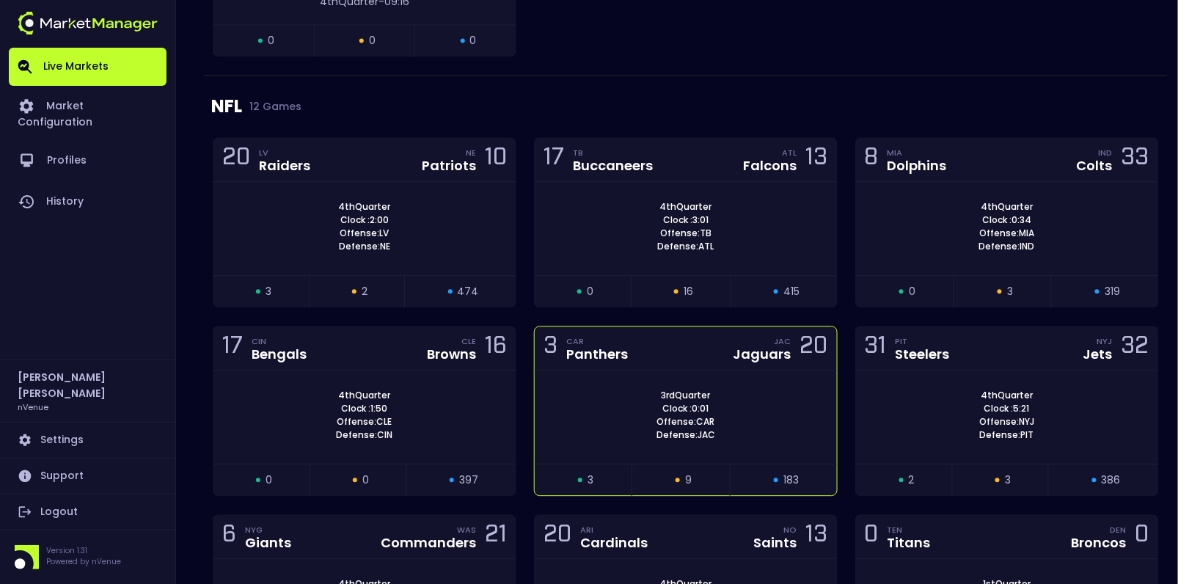
click at [640, 371] on div "3rd Quarter Clock : 0:01 Offense: CAR Defense: JAC" at bounding box center [686, 417] width 302 height 93
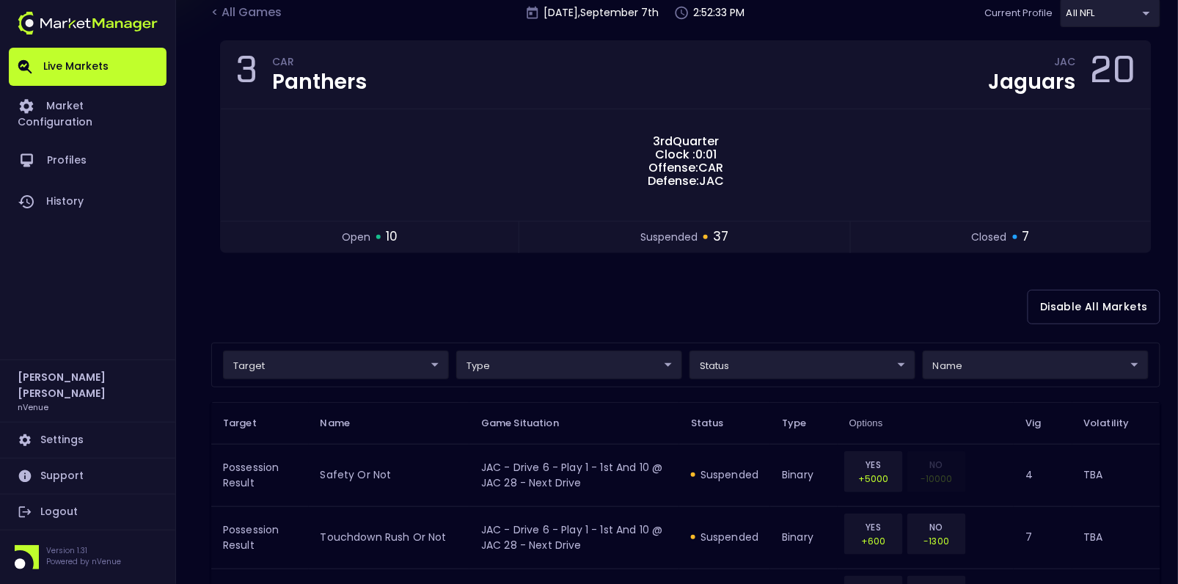
scroll to position [112, 0]
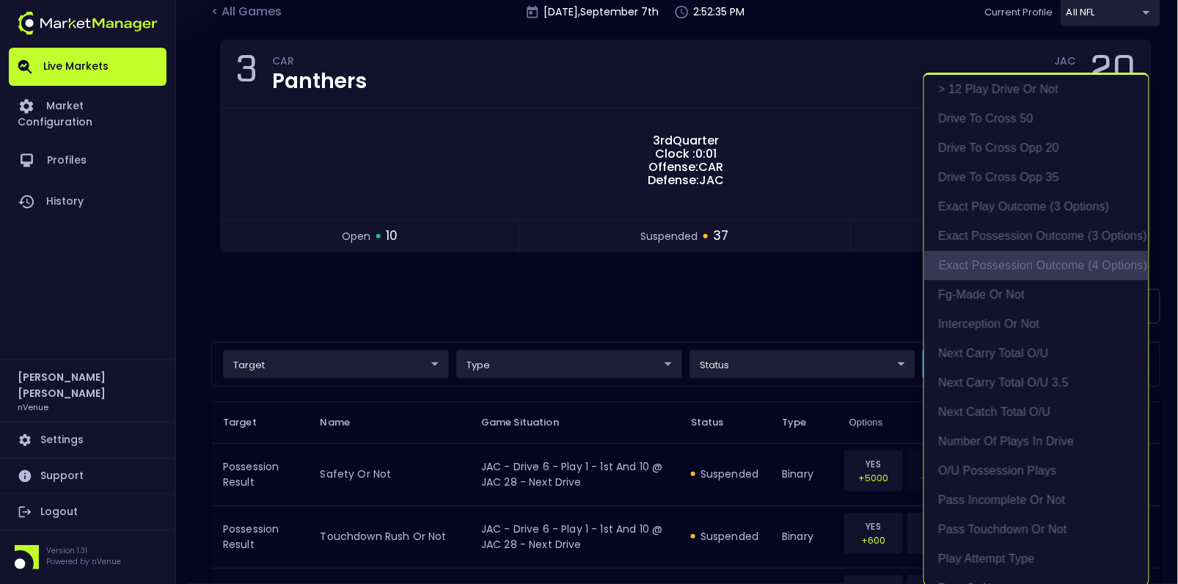
click at [1031, 260] on li "exact possession outcome (4 options)" at bounding box center [1036, 265] width 225 height 29
type input "Possession Result"
type input "group"
type input "exact possession outcome (4 options)"
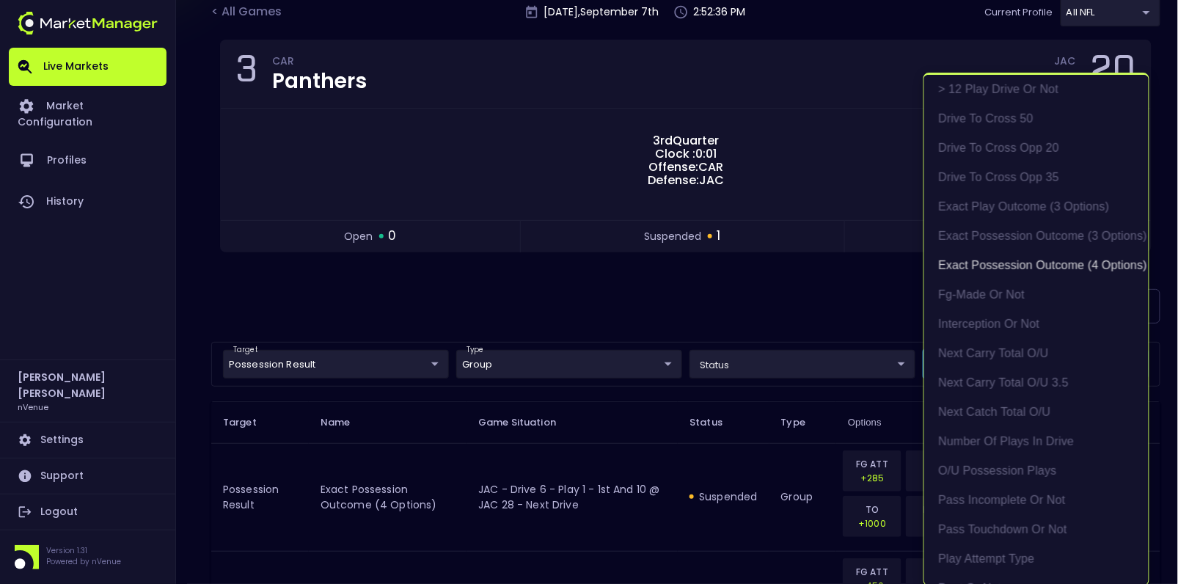
click at [753, 308] on div at bounding box center [589, 292] width 1178 height 584
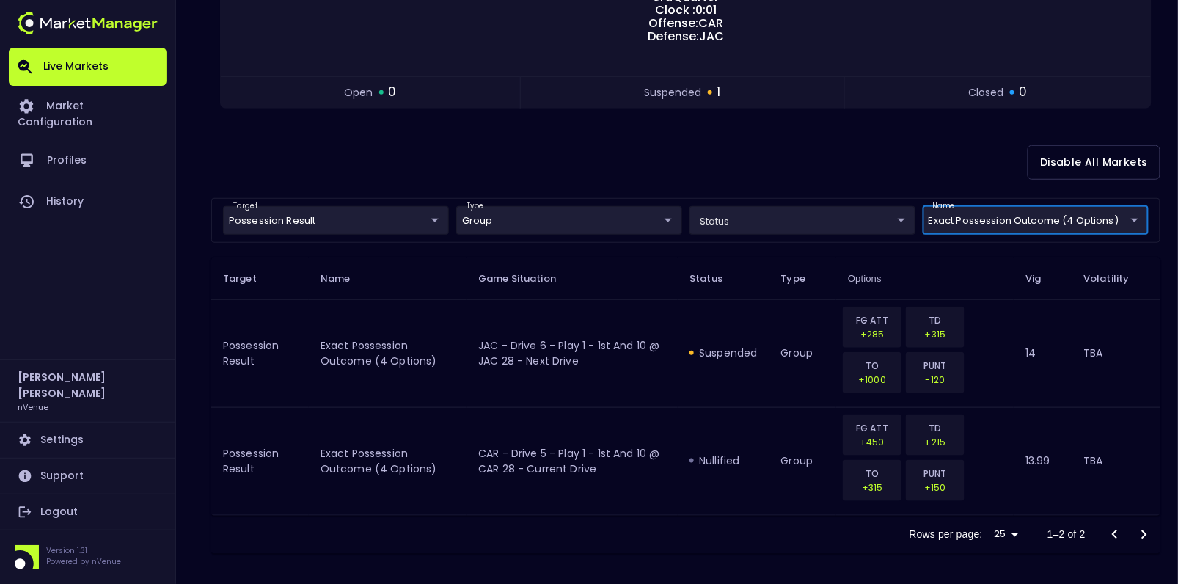
scroll to position [0, 0]
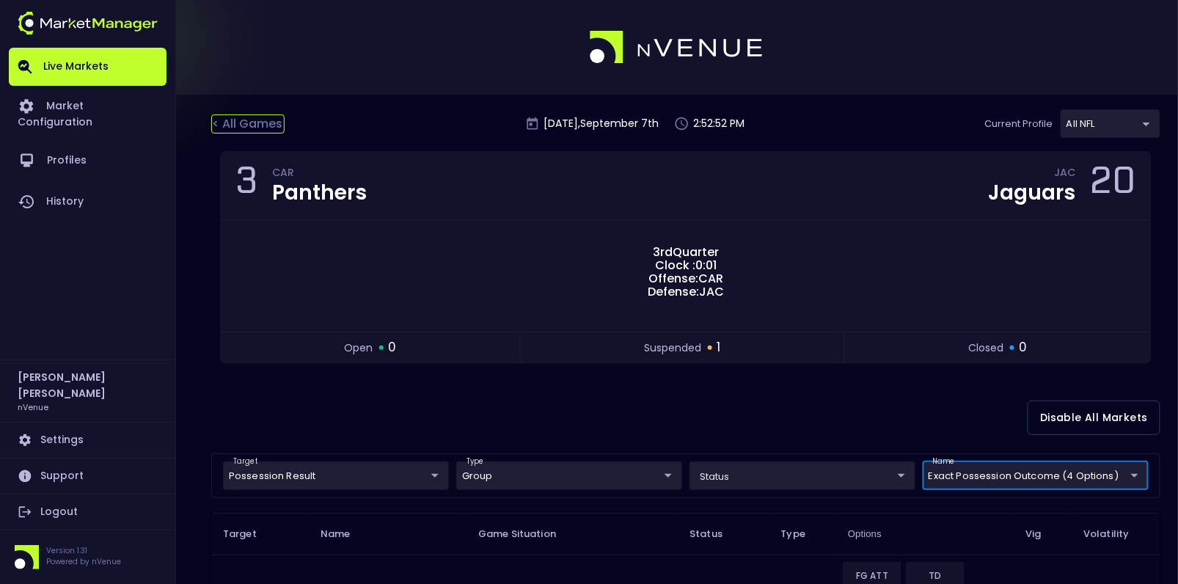
click at [250, 118] on div "< All Games" at bounding box center [247, 123] width 73 height 19
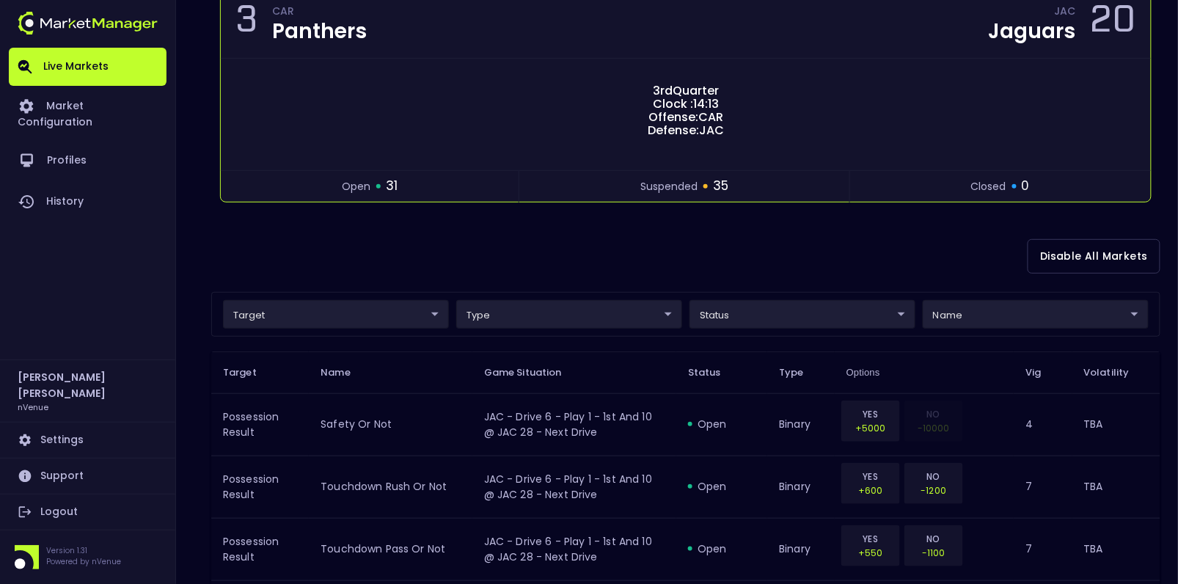
scroll to position [316, 0]
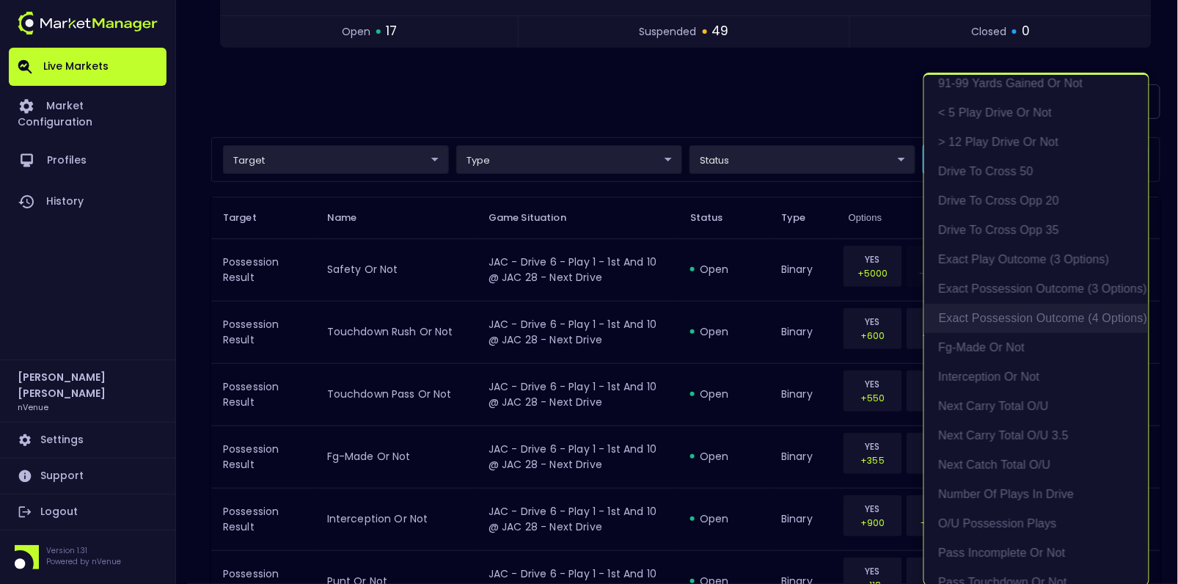
click at [1018, 315] on li "exact possession outcome (4 options)" at bounding box center [1036, 318] width 225 height 29
type input "Possession Result"
type input "group"
type input "exact possession outcome (4 options)"
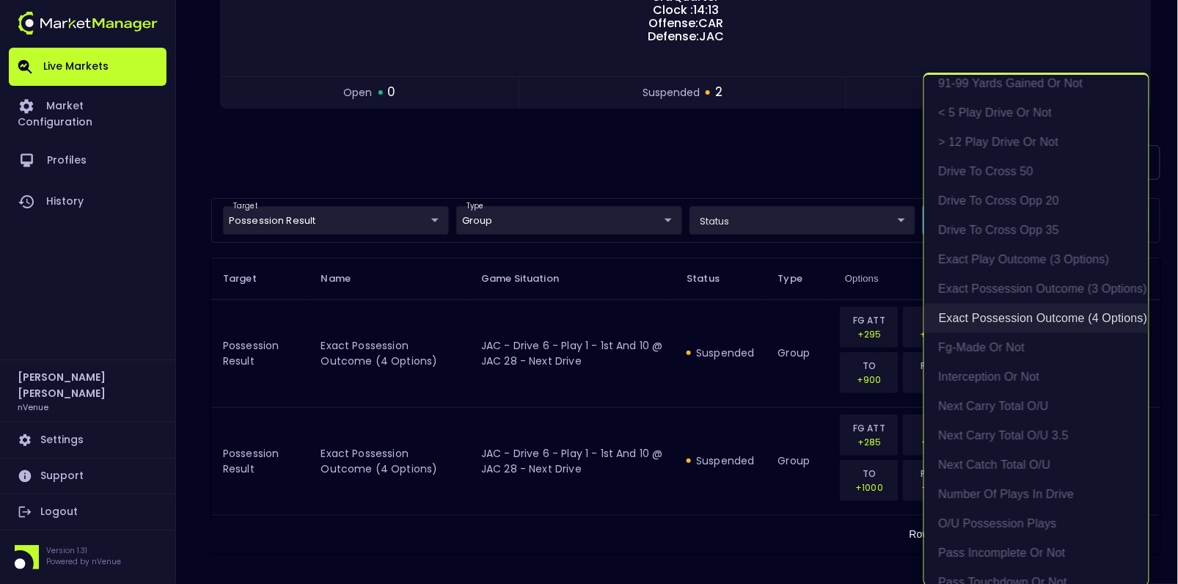
click at [998, 318] on li "exact possession outcome (4 options)" at bounding box center [1036, 318] width 225 height 29
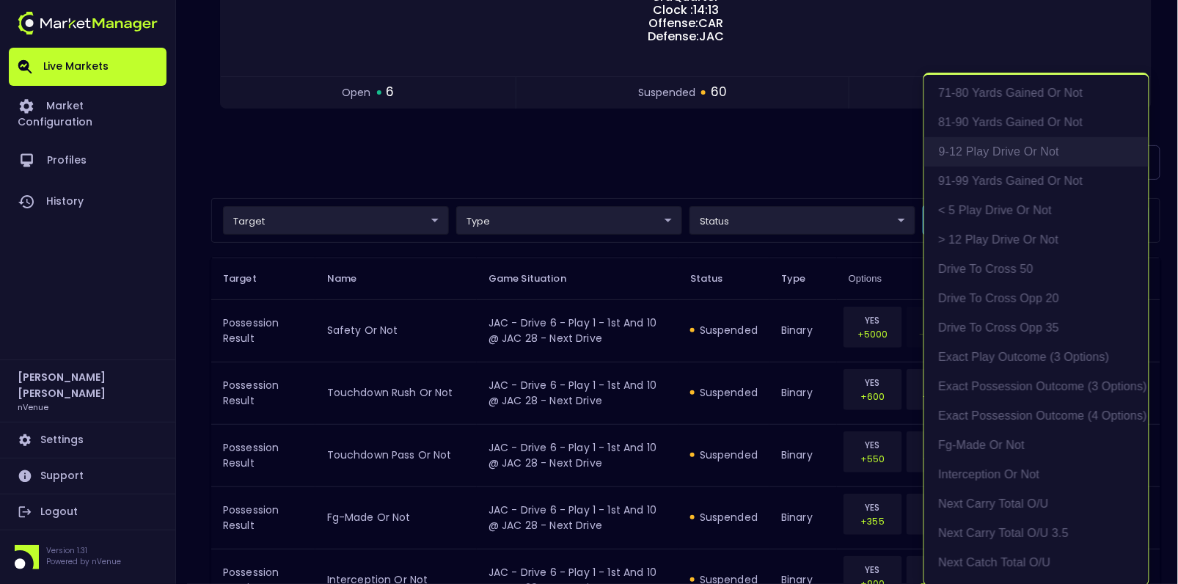
scroll to position [328, 0]
click at [1013, 388] on li "exact possession outcome (4 options)" at bounding box center [1036, 383] width 225 height 29
type input "Possession Result"
type input "group"
type input "exact possession outcome (4 options)"
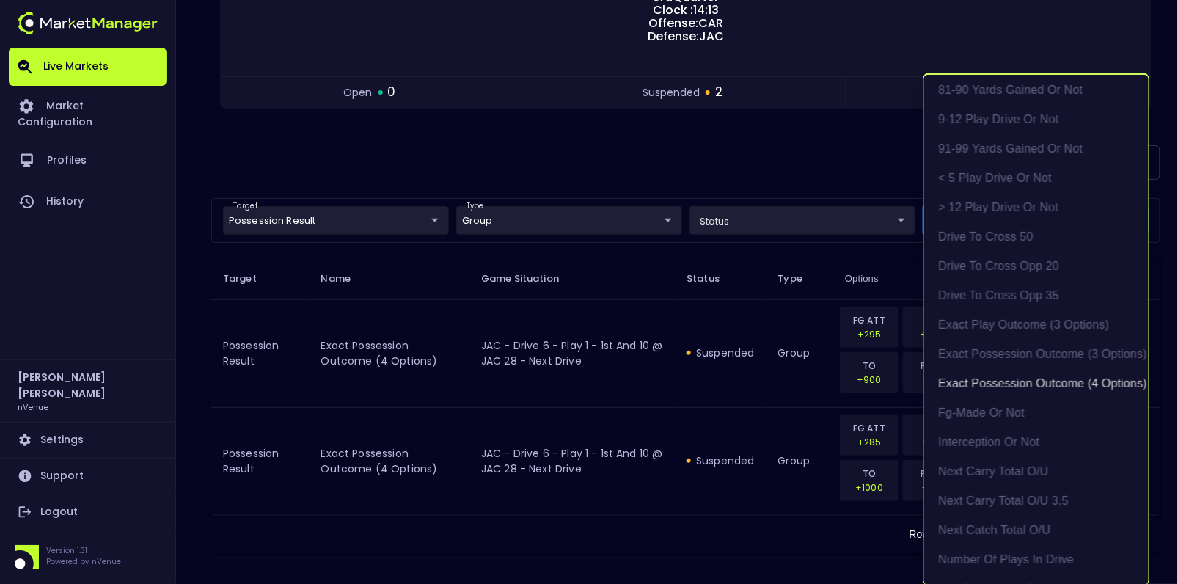
click at [729, 185] on div at bounding box center [589, 292] width 1178 height 584
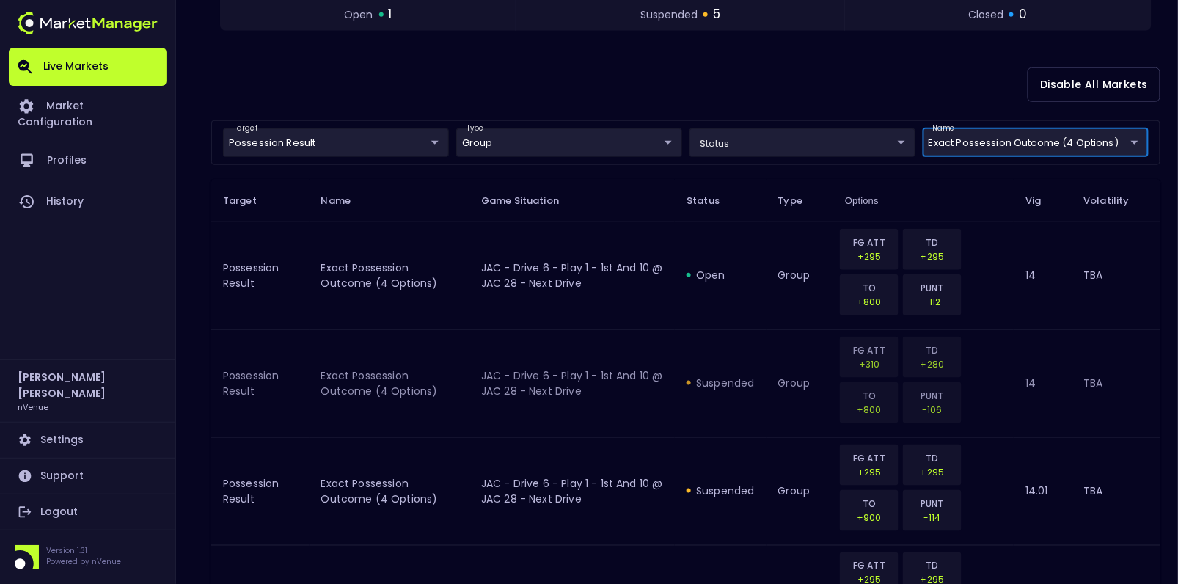
scroll to position [332, 0]
